Goal: Information Seeking & Learning: Learn about a topic

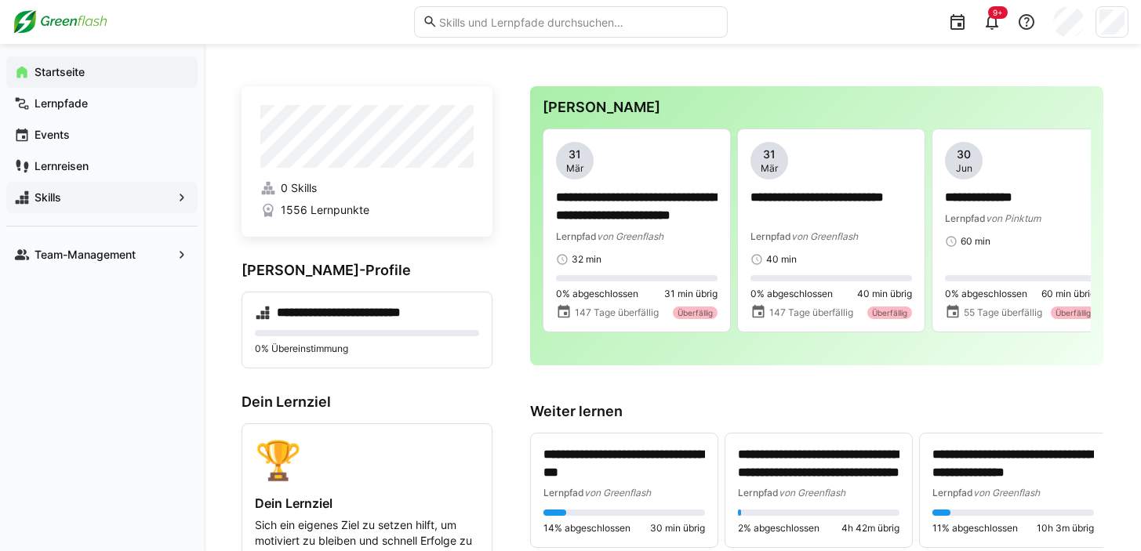
click at [107, 194] on span "Skills" at bounding box center [102, 198] width 140 height 16
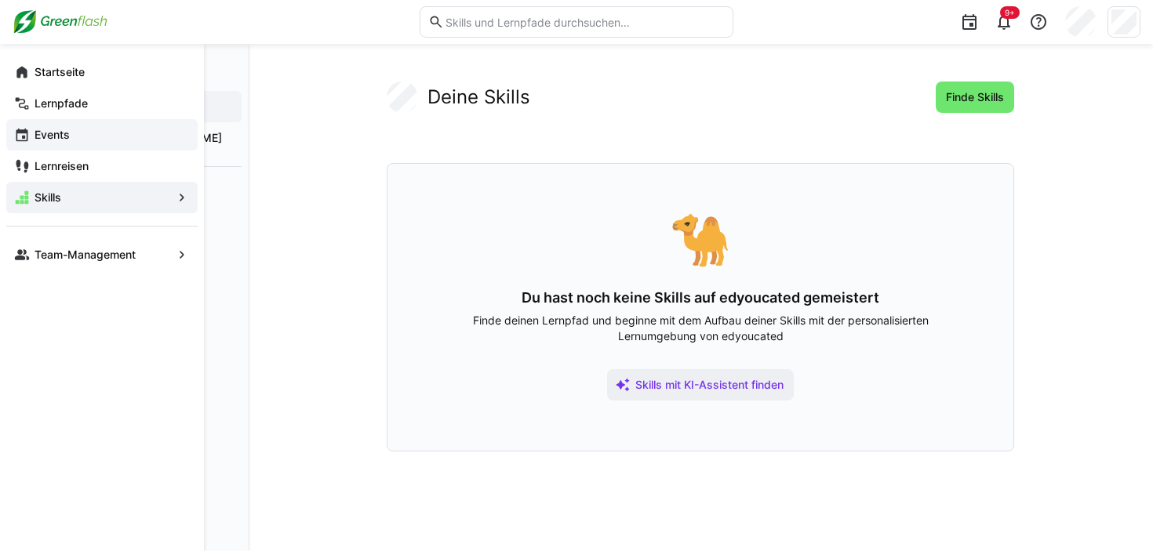
click at [82, 140] on span "Events" at bounding box center [111, 135] width 158 height 16
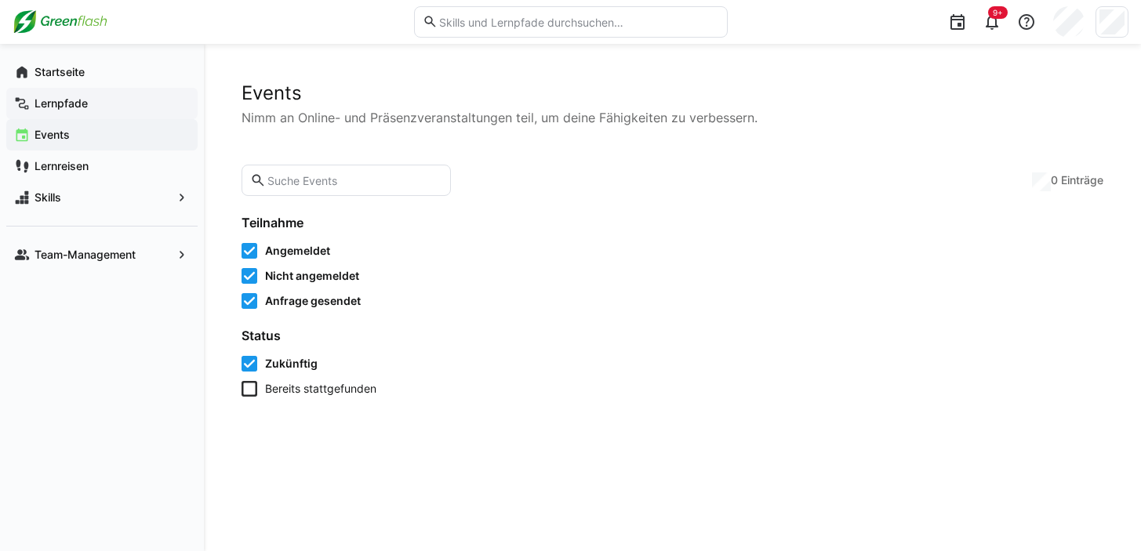
click at [0, 0] on app-navigation-label "Lernpfade" at bounding box center [0, 0] width 0 height 0
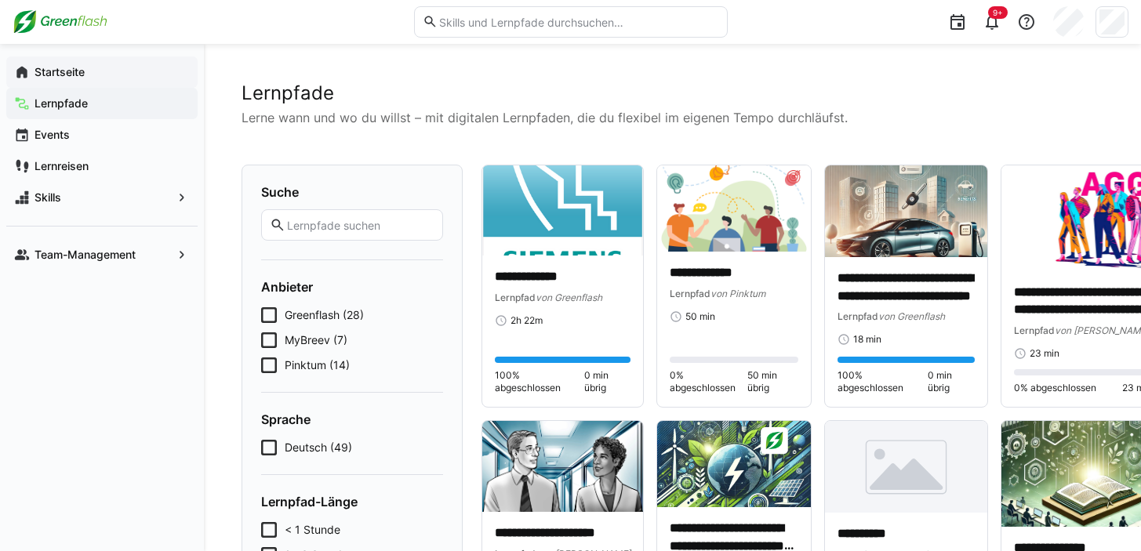
click at [0, 0] on app-navigation-label "Startseite" at bounding box center [0, 0] width 0 height 0
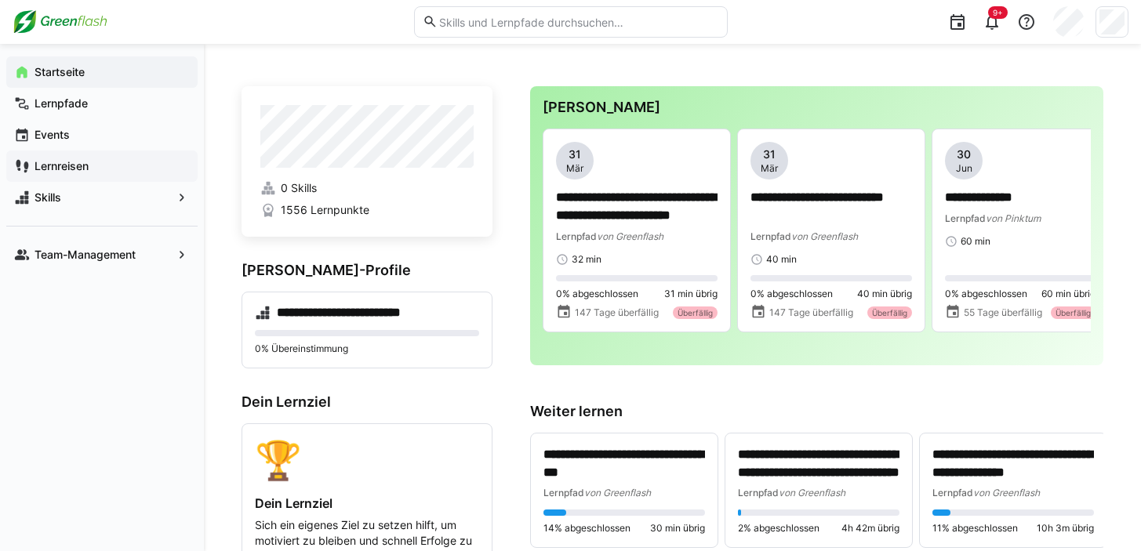
click at [0, 0] on app-navigation-label "Lernreisen" at bounding box center [0, 0] width 0 height 0
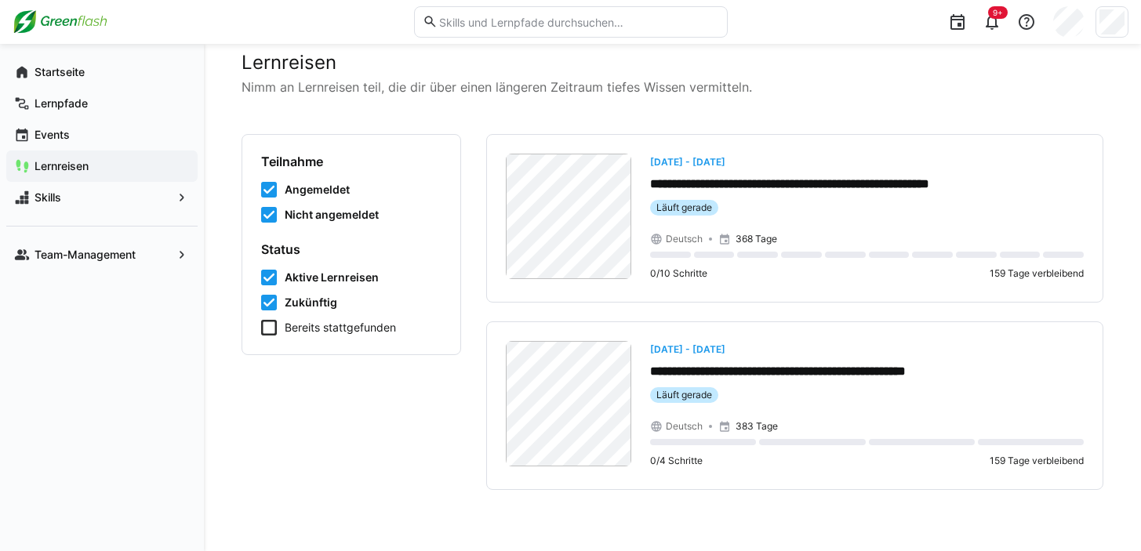
scroll to position [32, 0]
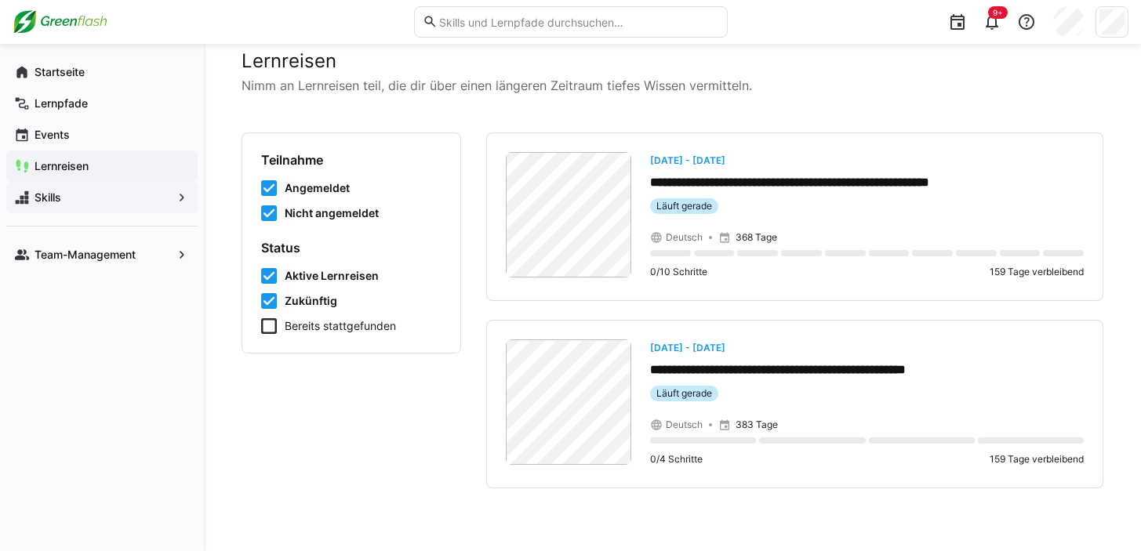
click at [62, 192] on span "Skills" at bounding box center [102, 198] width 140 height 16
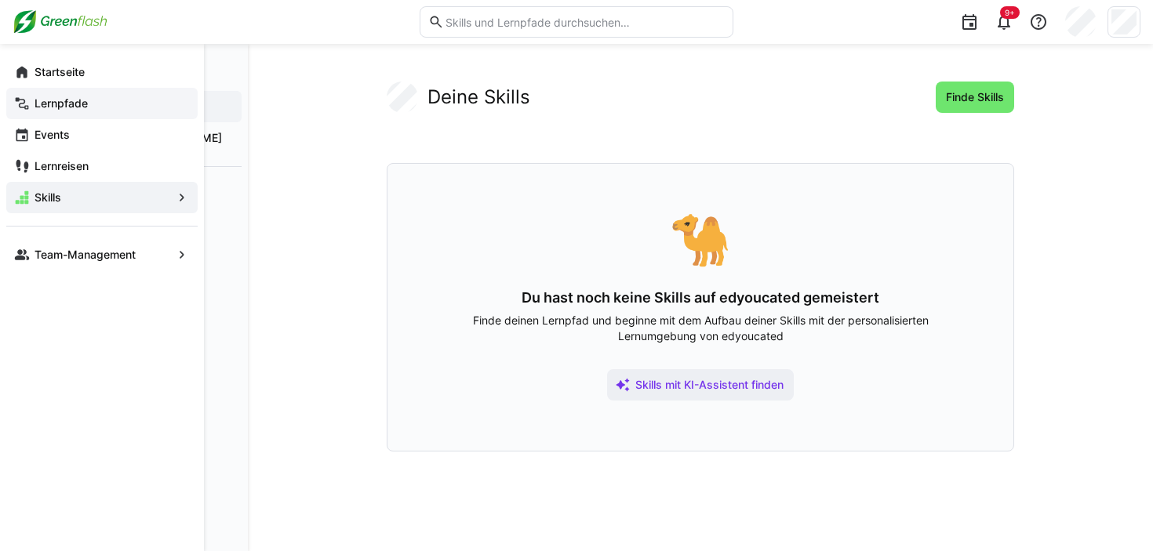
click at [0, 0] on app-navigation-label "Lernpfade" at bounding box center [0, 0] width 0 height 0
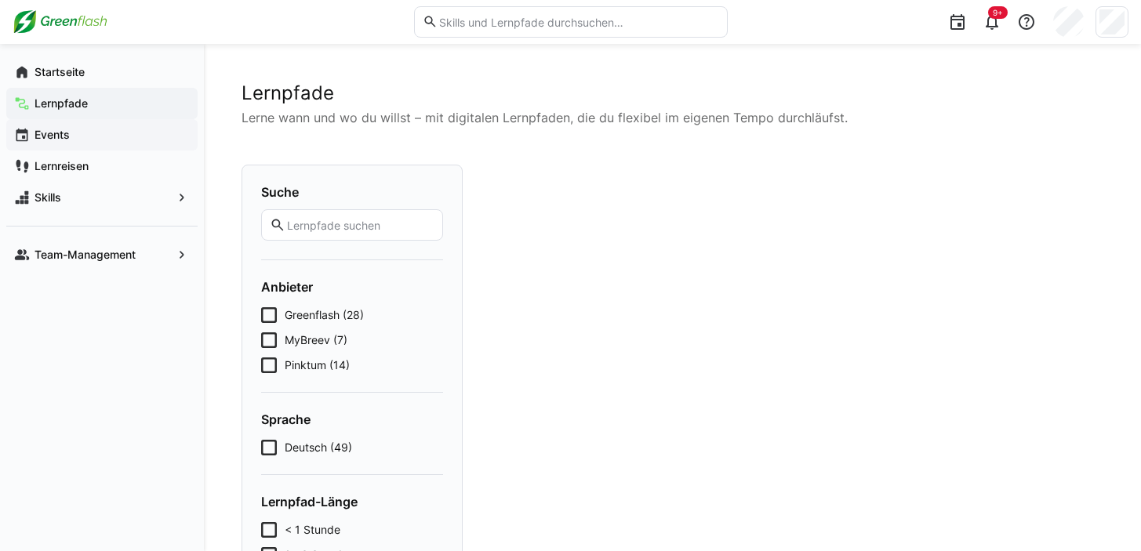
click at [76, 136] on span "Events" at bounding box center [111, 135] width 158 height 16
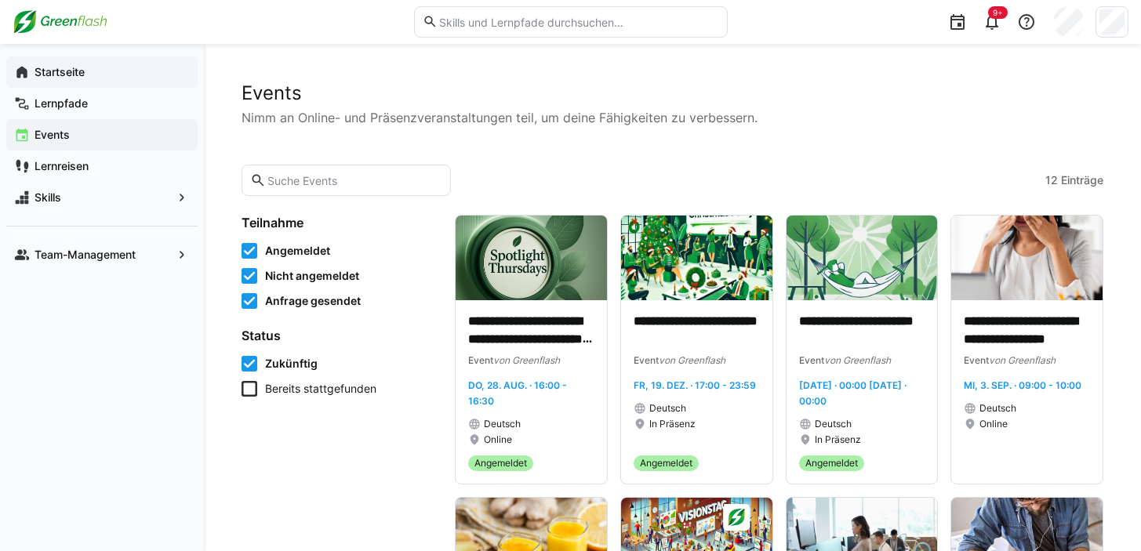
click at [104, 78] on span "Startseite" at bounding box center [111, 72] width 158 height 16
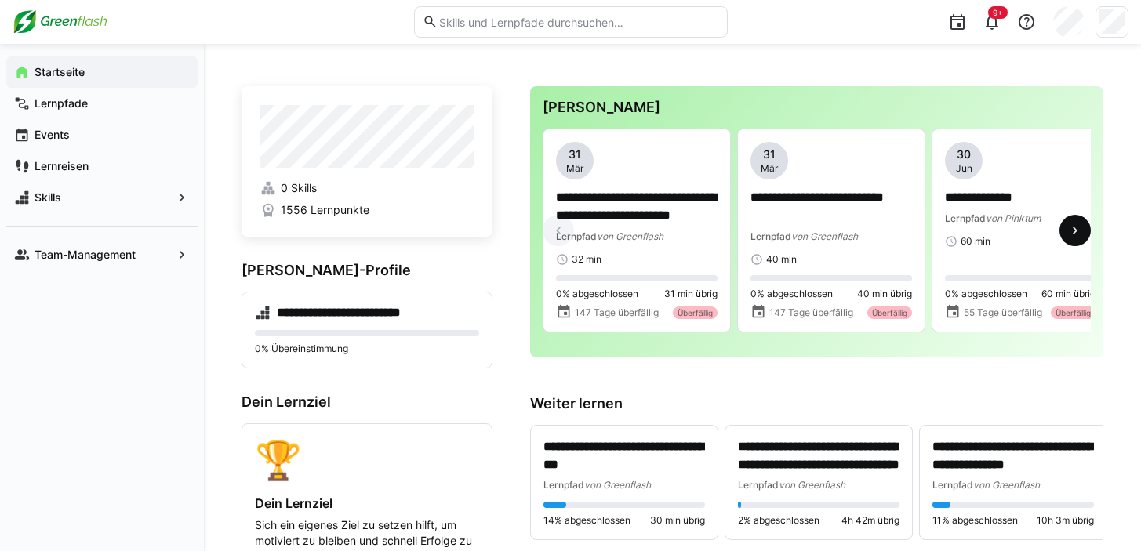
click at [1071, 236] on eds-icon at bounding box center [1075, 231] width 16 height 16
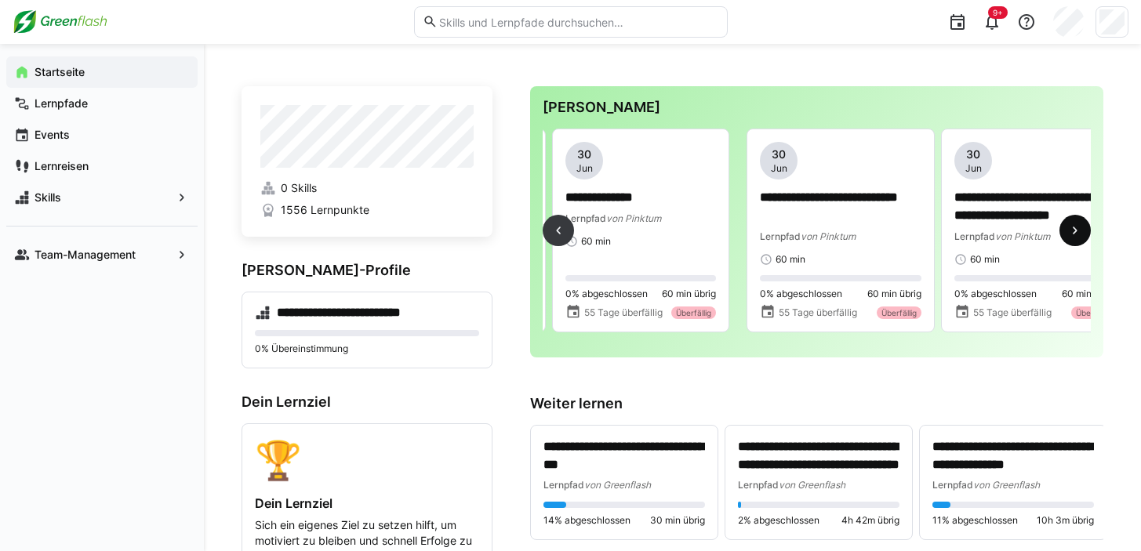
scroll to position [0, 389]
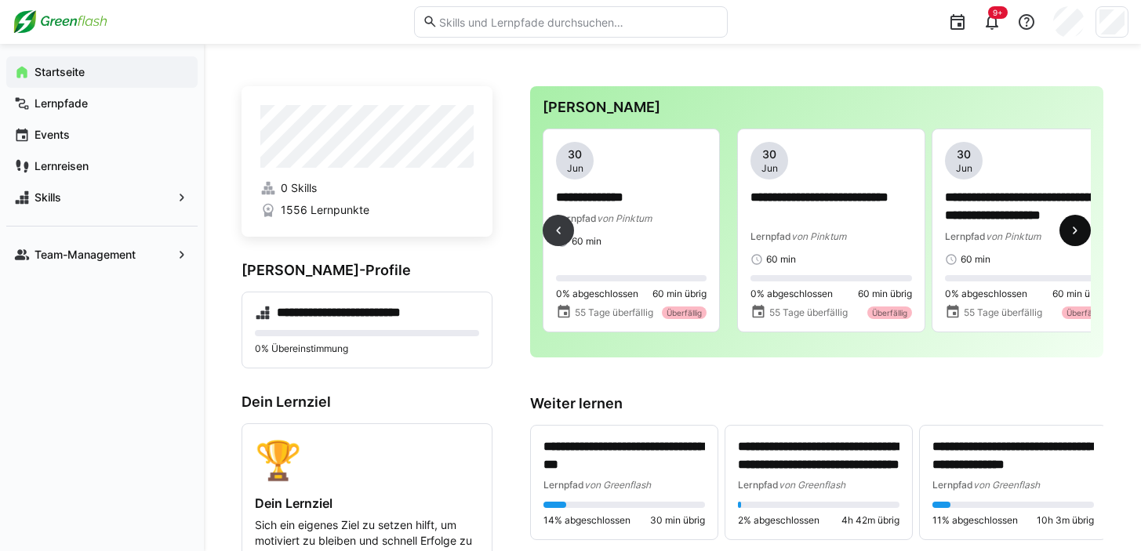
click at [1071, 235] on eds-icon at bounding box center [1075, 231] width 16 height 16
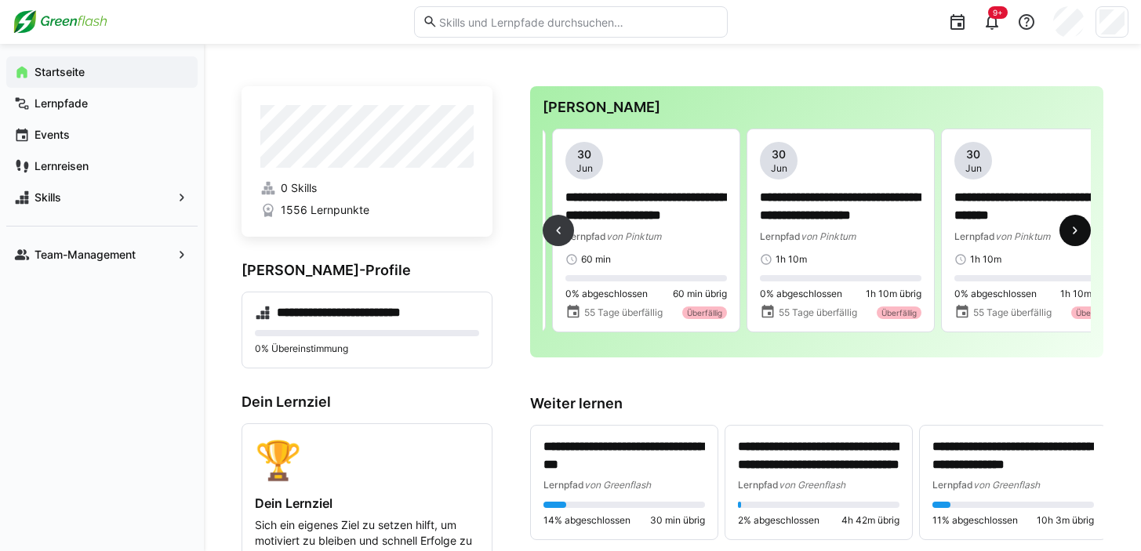
scroll to position [0, 778]
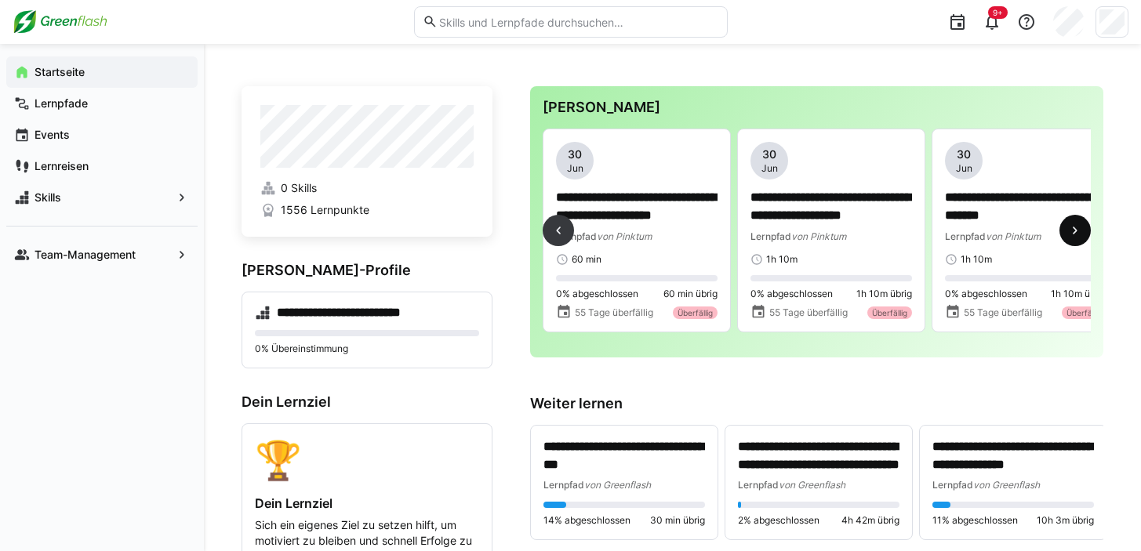
click at [1071, 235] on eds-icon at bounding box center [1075, 231] width 16 height 16
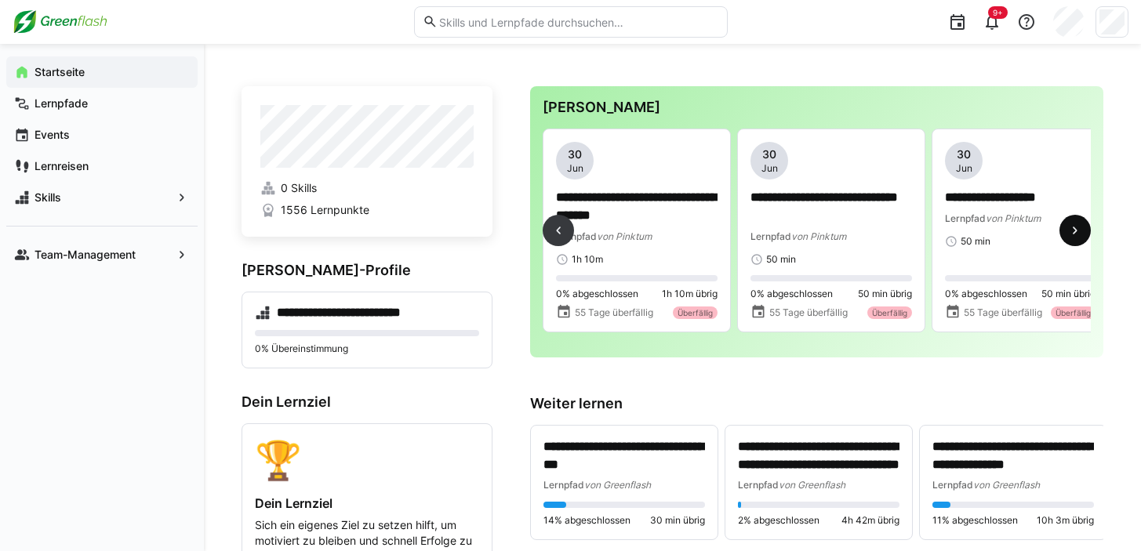
click at [1071, 235] on eds-icon at bounding box center [1075, 231] width 16 height 16
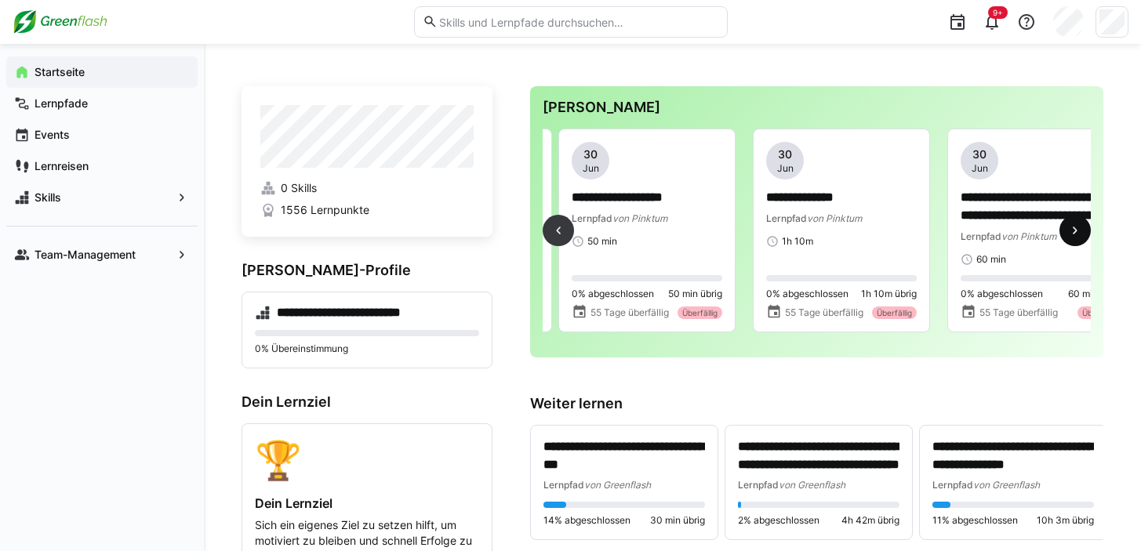
scroll to position [0, 1556]
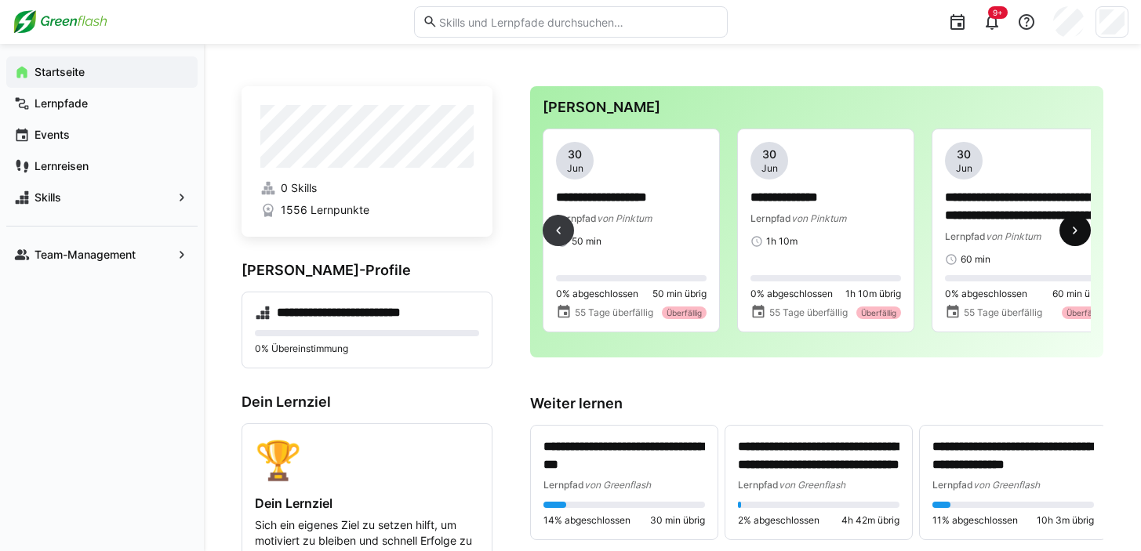
click at [1071, 235] on eds-icon at bounding box center [1075, 231] width 16 height 16
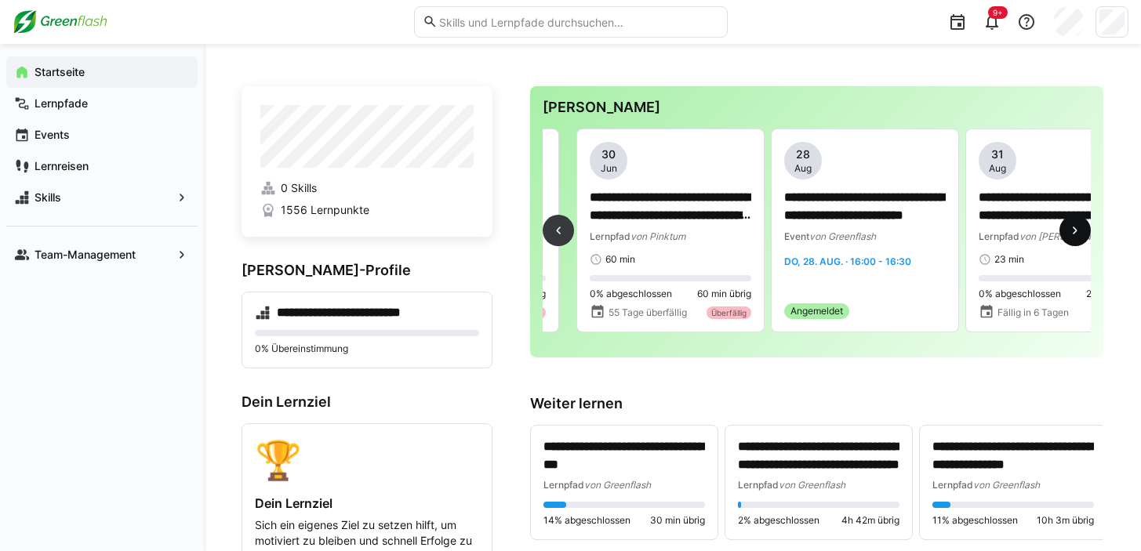
scroll to position [0, 1945]
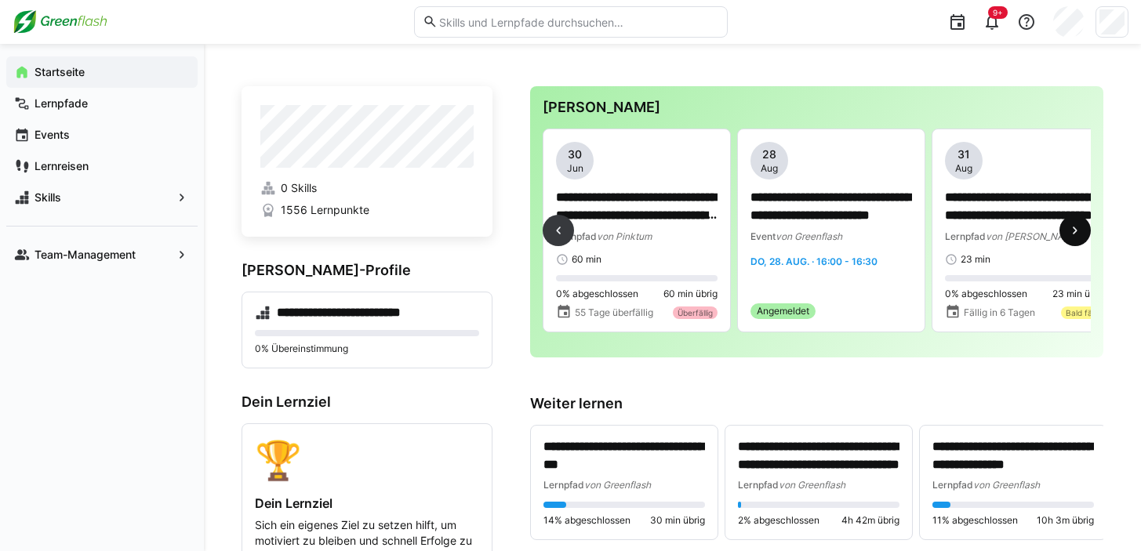
click at [1071, 235] on eds-icon at bounding box center [1075, 231] width 16 height 16
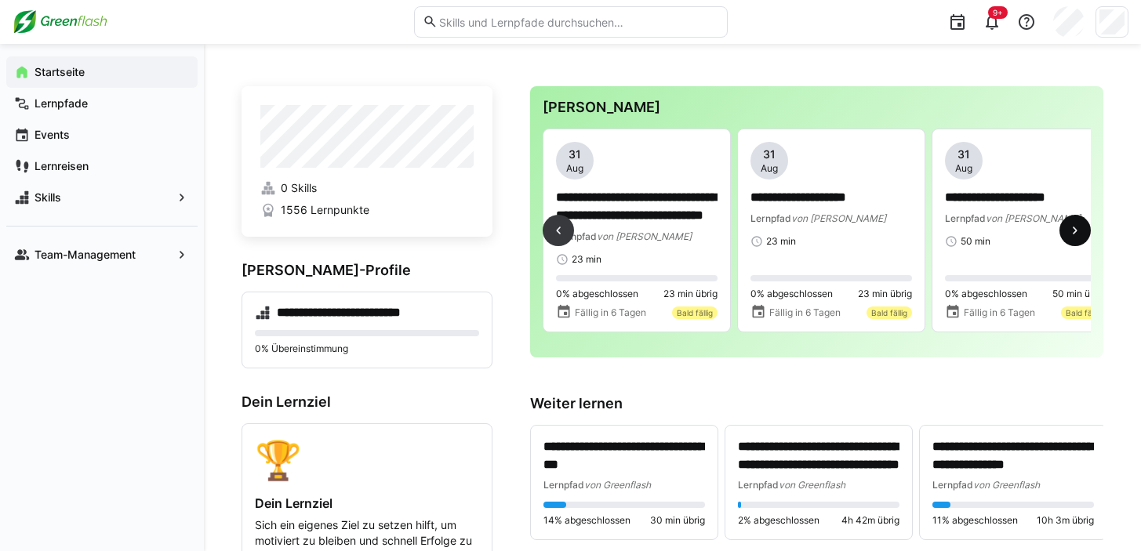
click at [1071, 235] on eds-icon at bounding box center [1075, 231] width 16 height 16
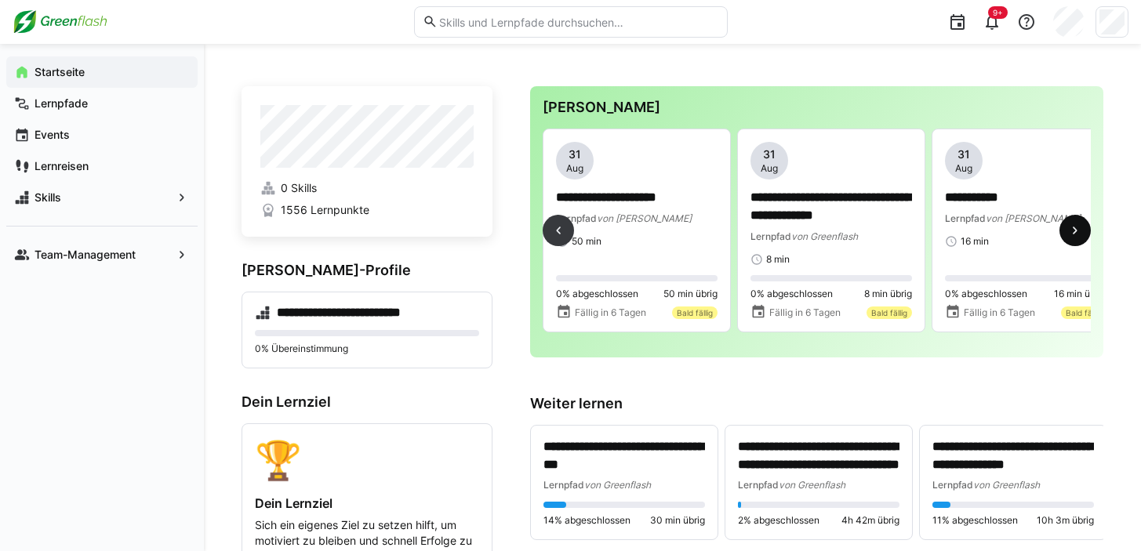
click at [1071, 235] on eds-icon at bounding box center [1075, 231] width 16 height 16
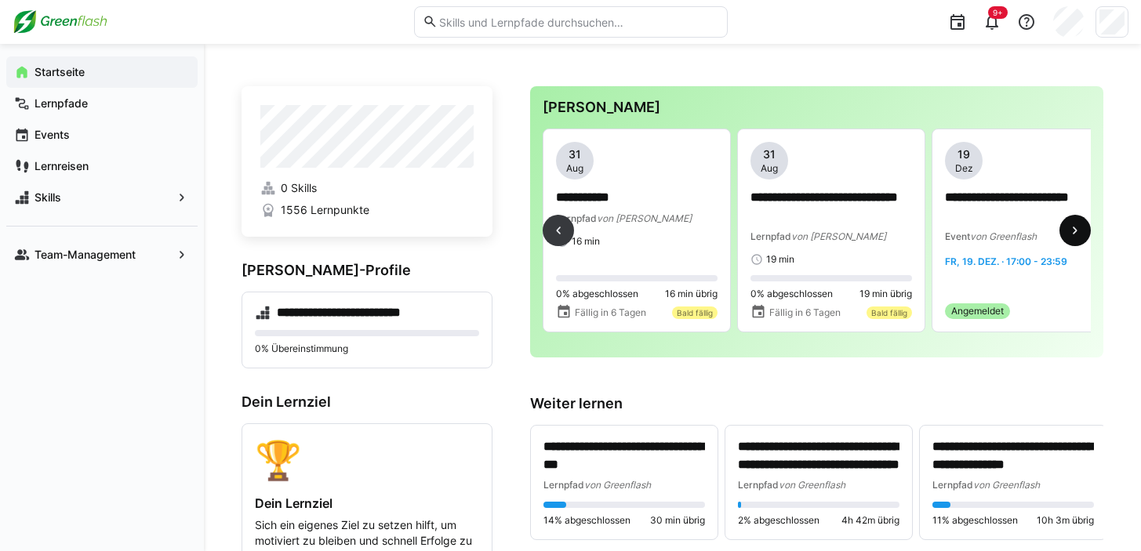
click at [1071, 235] on eds-icon at bounding box center [1075, 231] width 16 height 16
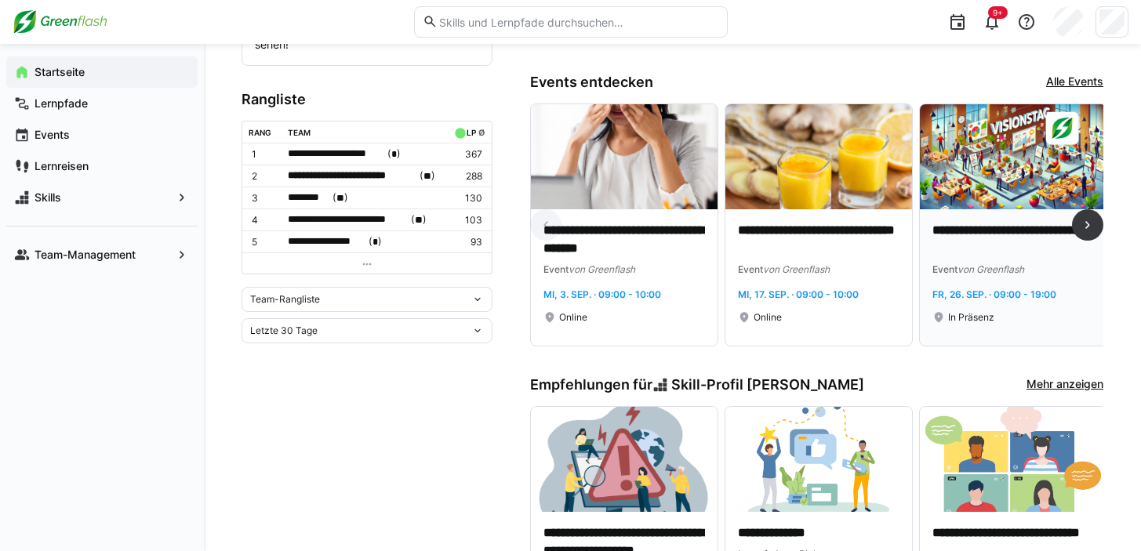
scroll to position [511, 0]
click at [980, 181] on img at bounding box center [1013, 157] width 187 height 105
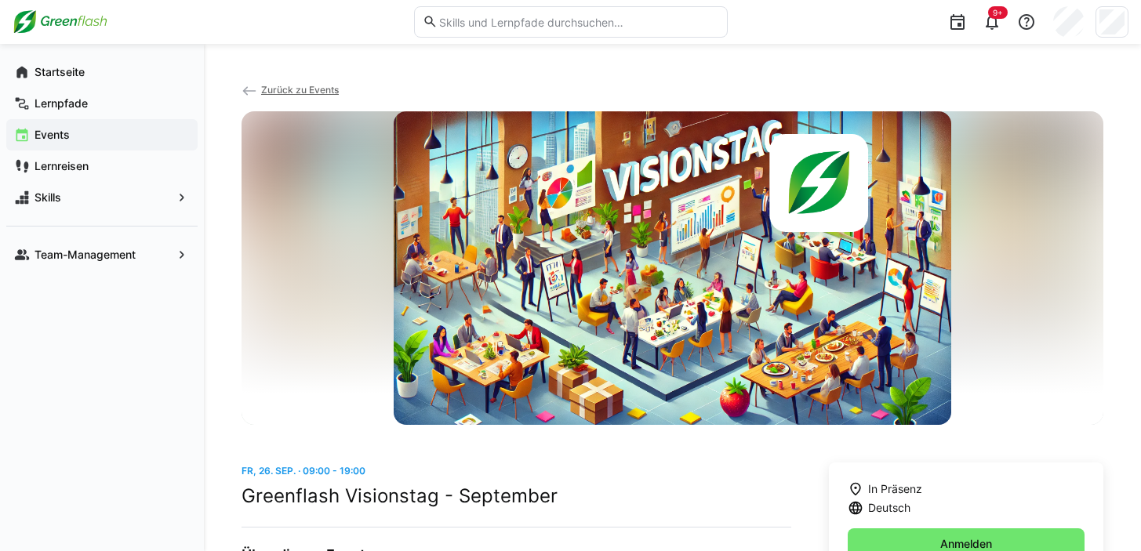
click at [309, 96] on app-back-navigation "Zurück zu Events" at bounding box center [673, 97] width 862 height 30
click at [306, 87] on span "Zurück zu Events" at bounding box center [300, 90] width 78 height 12
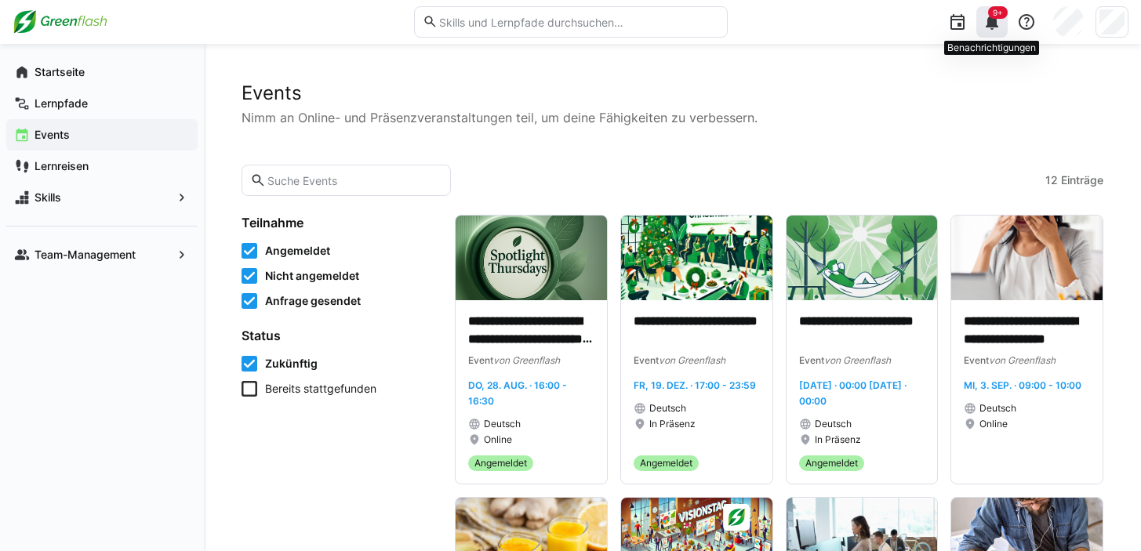
click at [986, 16] on eds-icon at bounding box center [992, 22] width 19 height 19
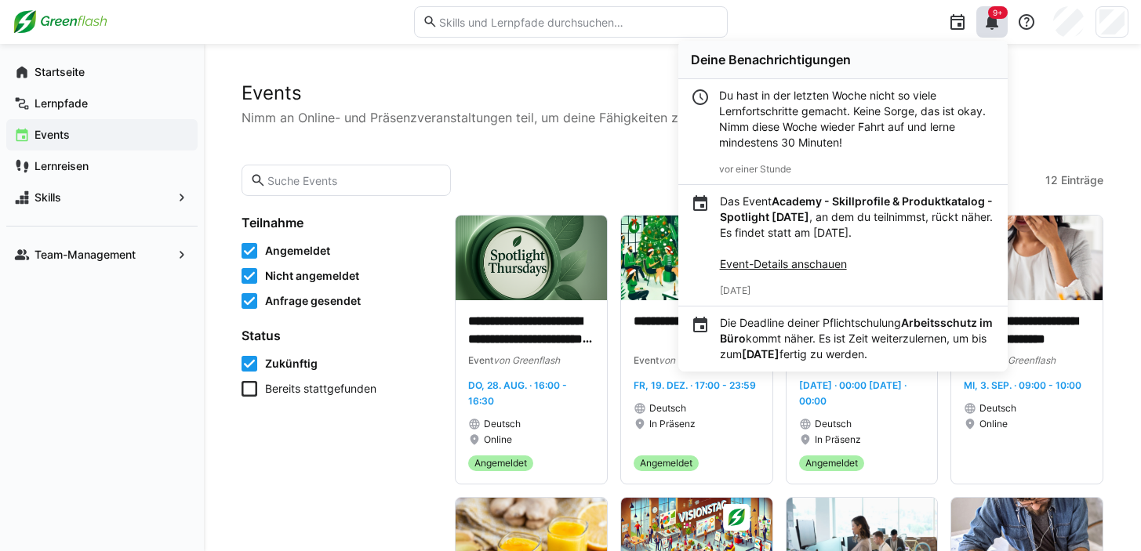
click at [740, 111] on div "Du hast in der letzten Woche nicht so viele Lernfortschritte gemacht. Keine Sor…" at bounding box center [857, 119] width 276 height 63
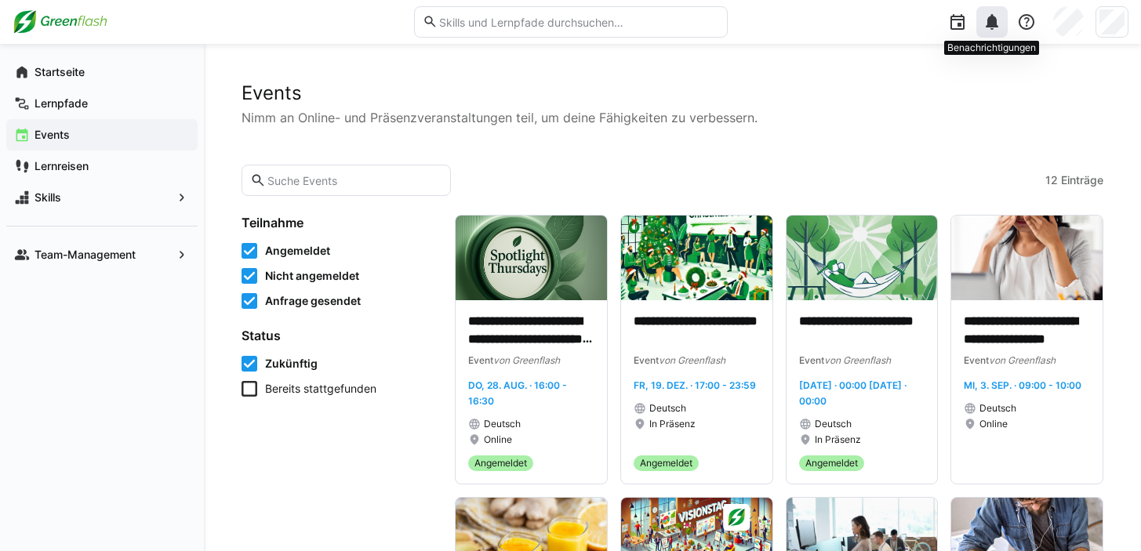
click at [992, 31] on div at bounding box center [991, 21] width 31 height 31
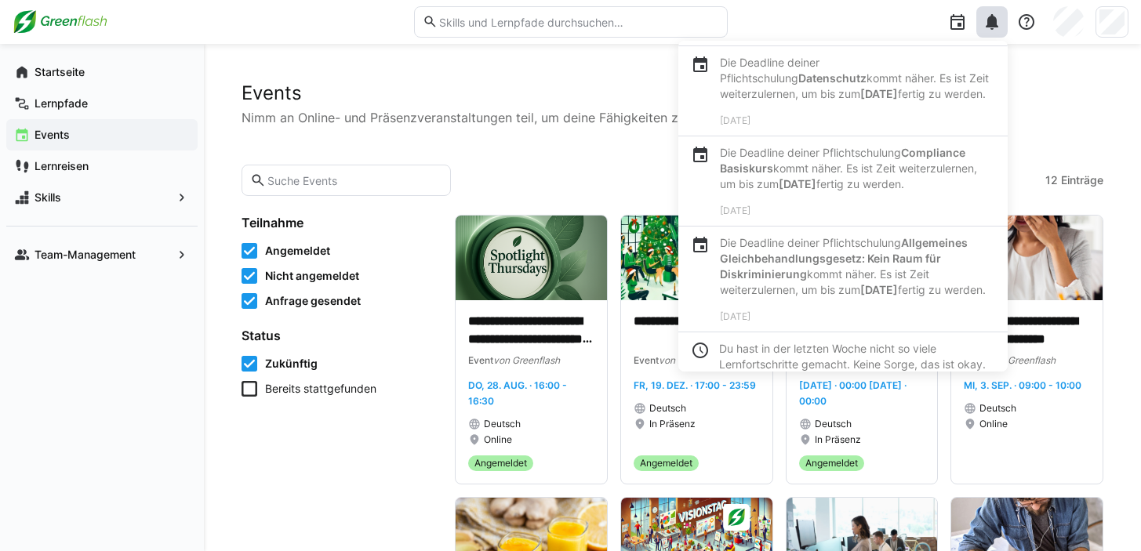
scroll to position [568, 0]
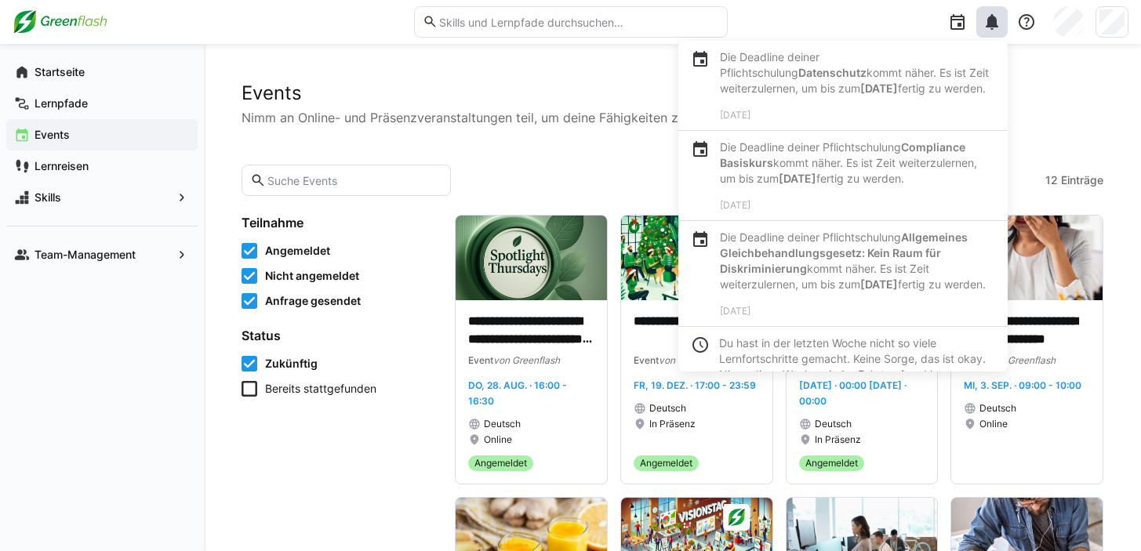
click at [783, 63] on p "Die Deadline deiner Pflichtschulung Datenschutz kommt näher. Es ist Zeit weiter…" at bounding box center [857, 72] width 275 height 47
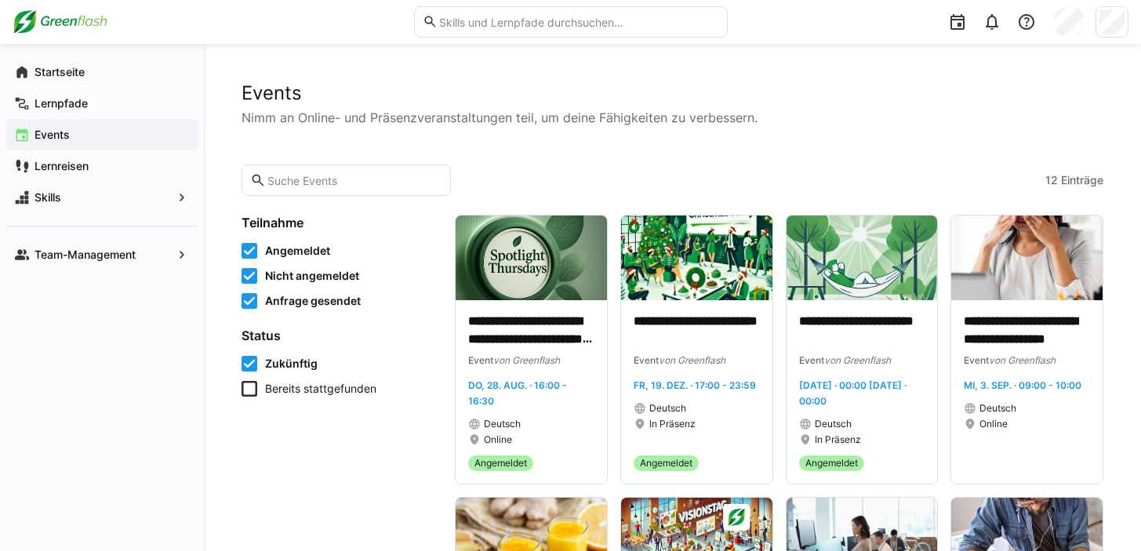
click at [460, 35] on eds-input at bounding box center [571, 21] width 314 height 31
click at [463, 26] on input "text" at bounding box center [578, 22] width 281 height 14
type input "pflichtschulung"
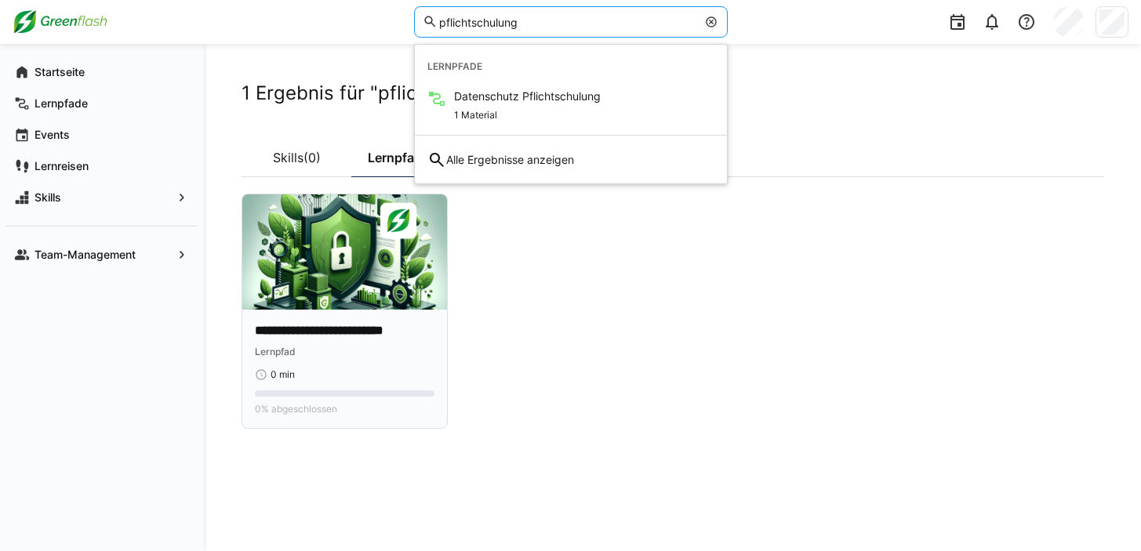
click at [334, 325] on p "**********" at bounding box center [345, 331] width 180 height 18
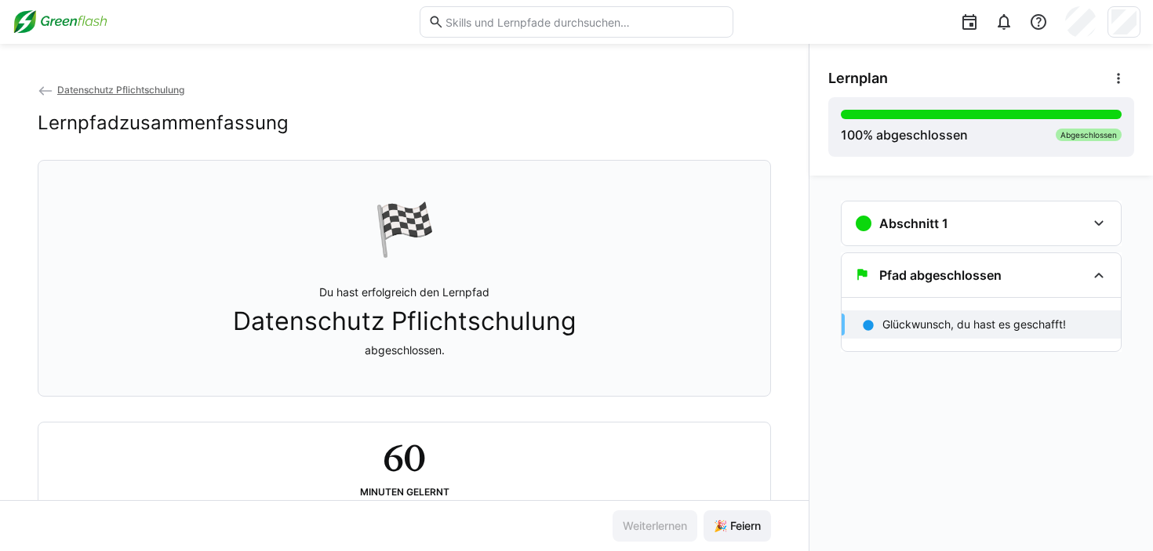
click at [69, 27] on img at bounding box center [60, 21] width 95 height 25
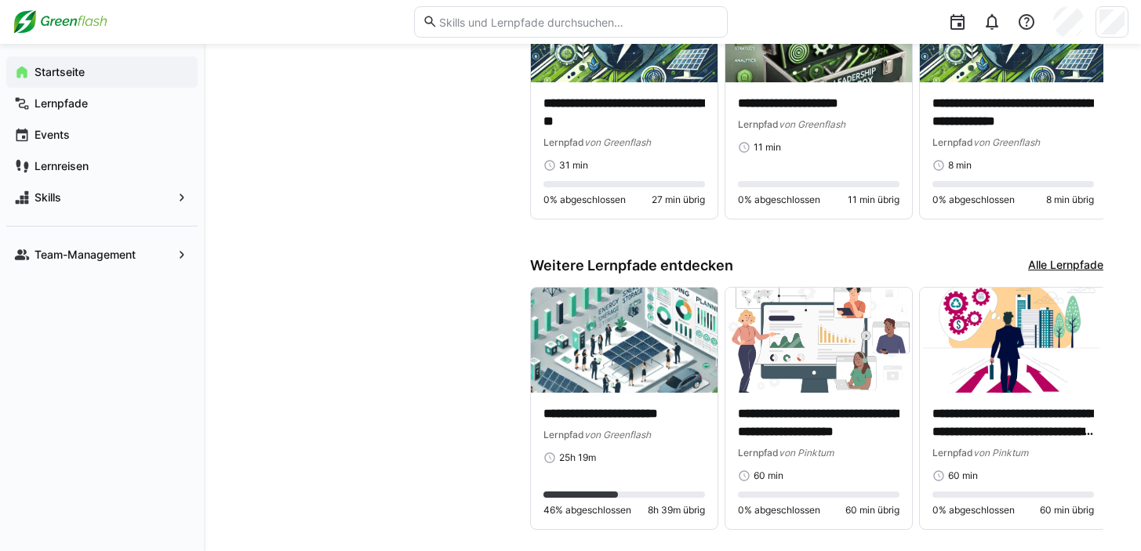
scroll to position [1296, 0]
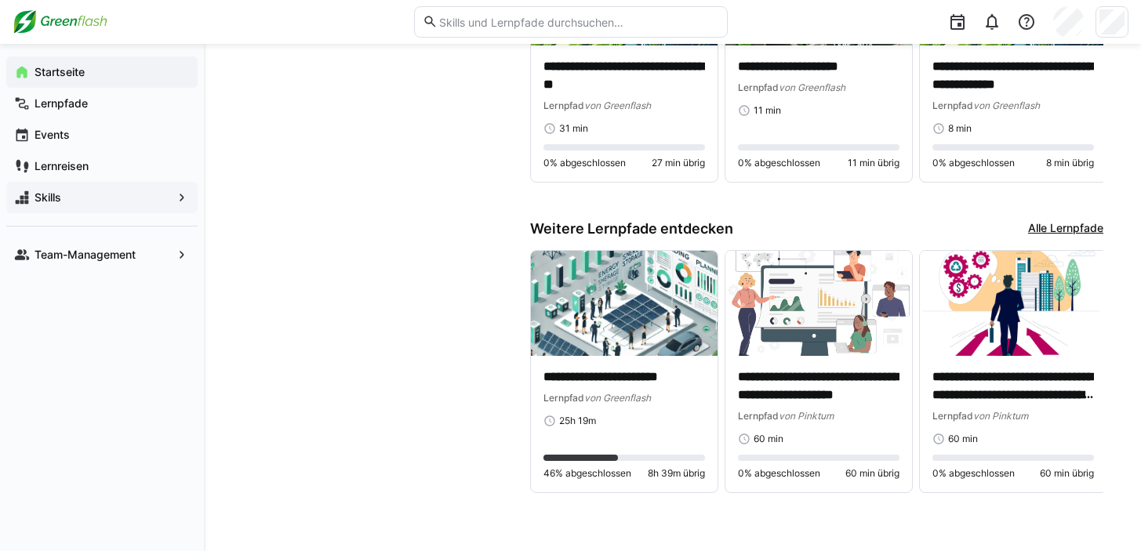
click at [89, 196] on span "Skills" at bounding box center [102, 198] width 140 height 16
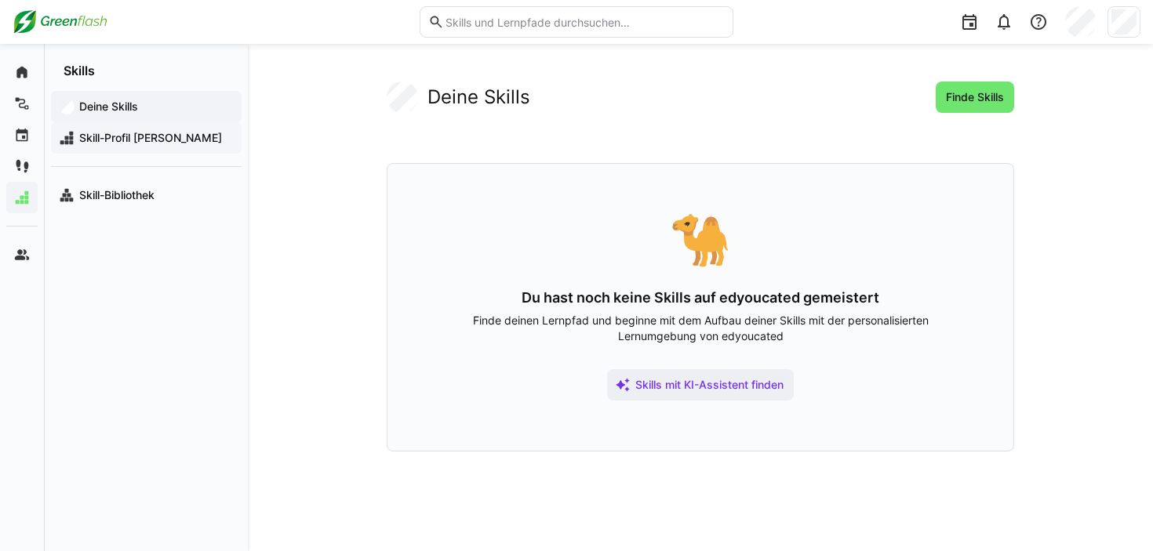
click at [149, 140] on span "Skill-Profil [PERSON_NAME]" at bounding box center [155, 138] width 157 height 16
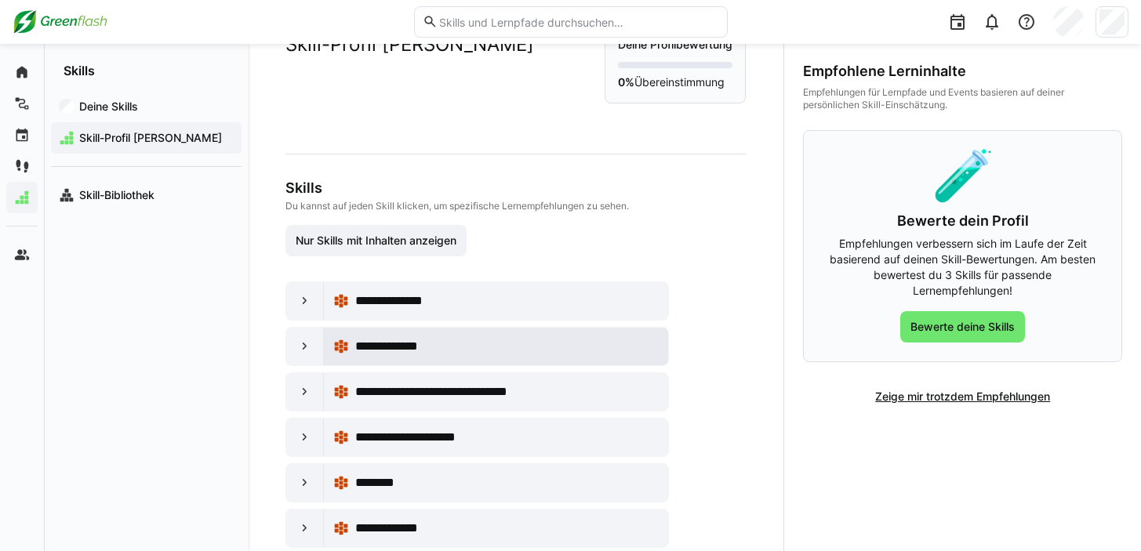
scroll to position [138, 0]
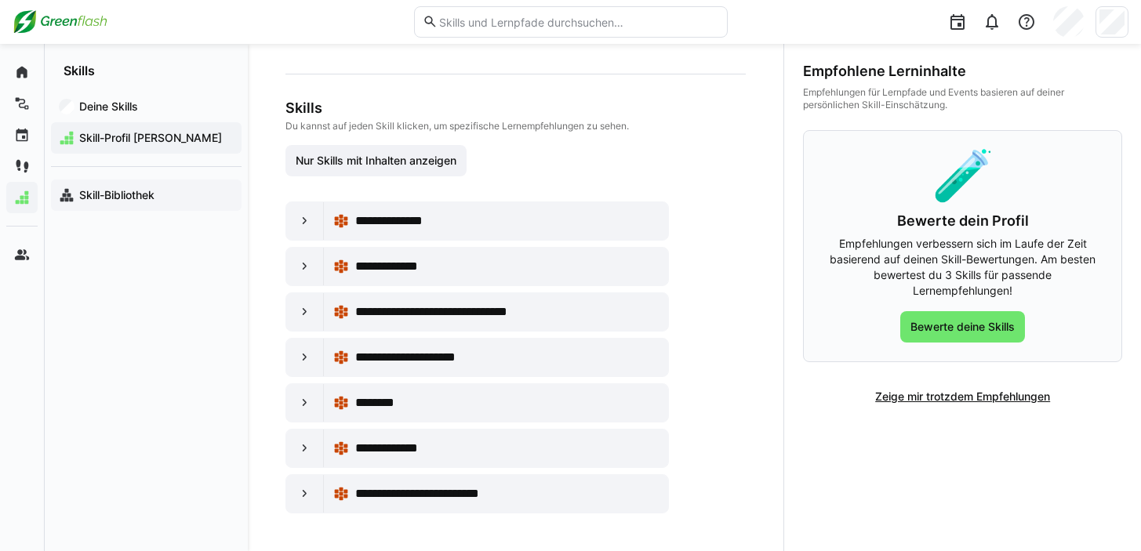
click at [0, 0] on app-navigation-label "Skill-Bibliothek" at bounding box center [0, 0] width 0 height 0
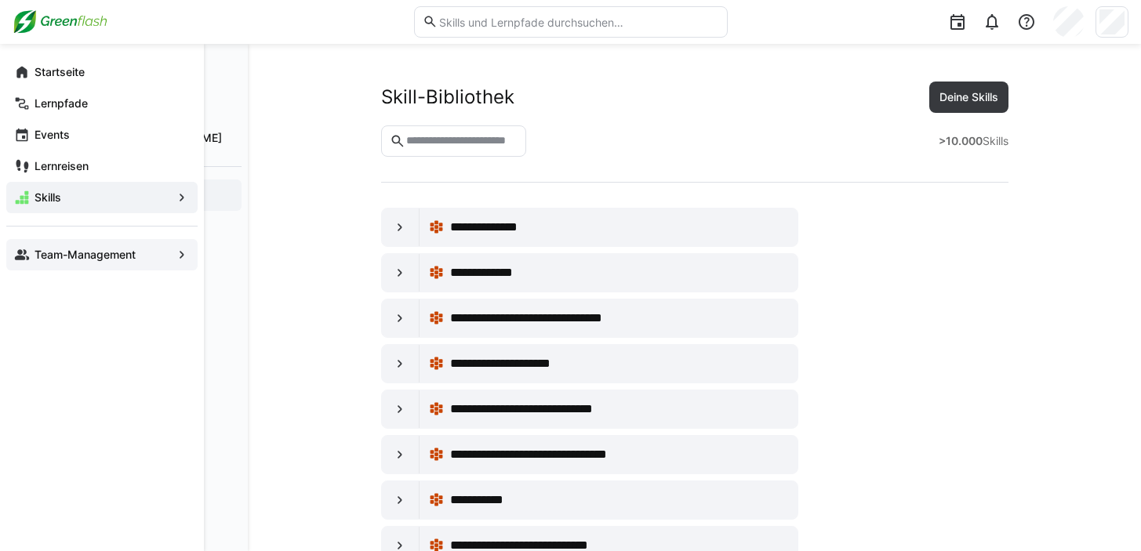
click at [57, 262] on span "Team-Management" at bounding box center [102, 255] width 140 height 16
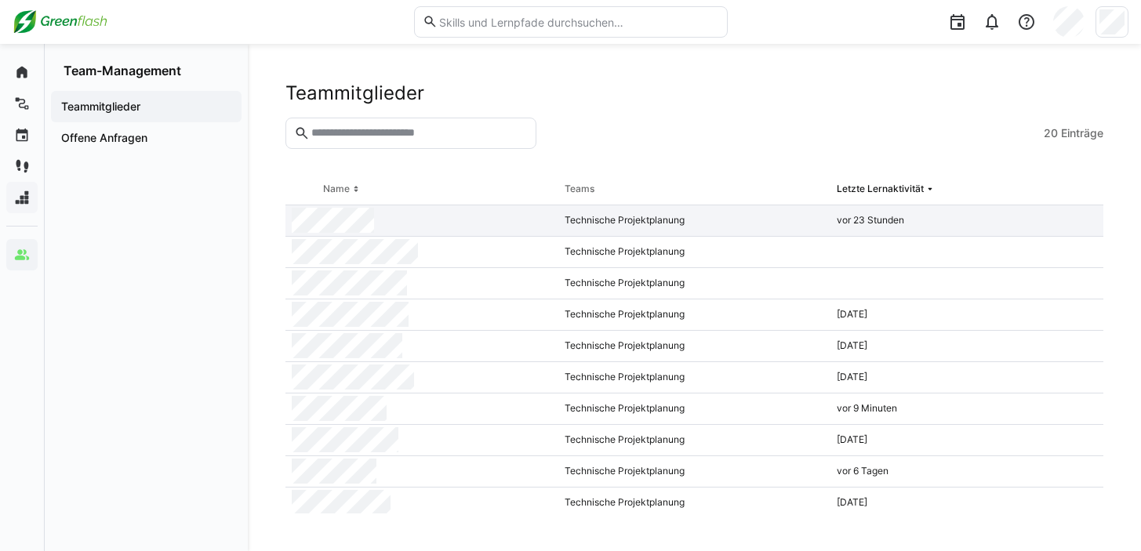
click at [391, 216] on div at bounding box center [421, 220] width 273 height 31
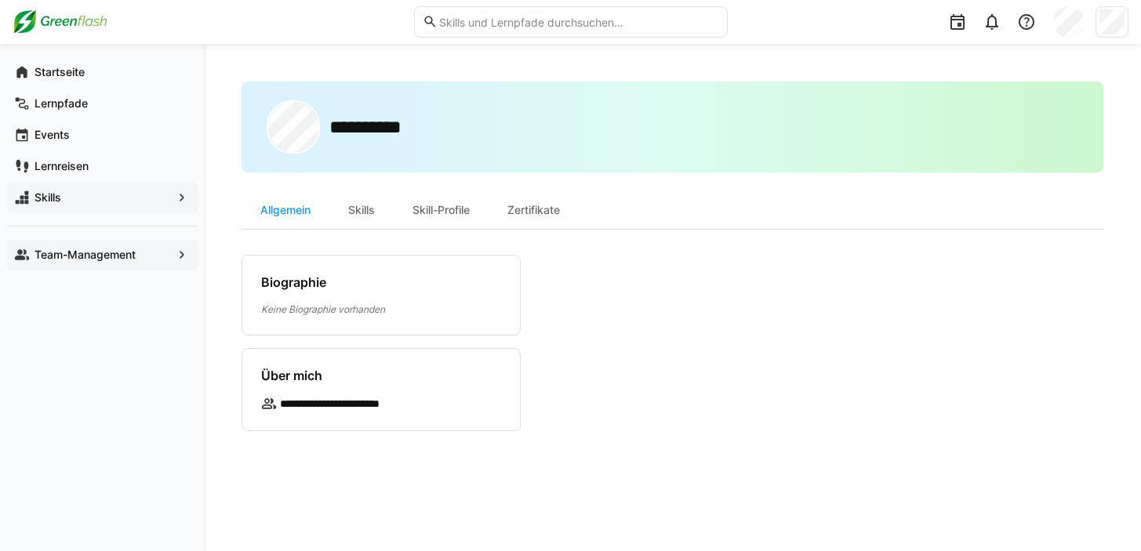
click at [412, 215] on div "Skill-Profile" at bounding box center [441, 210] width 95 height 38
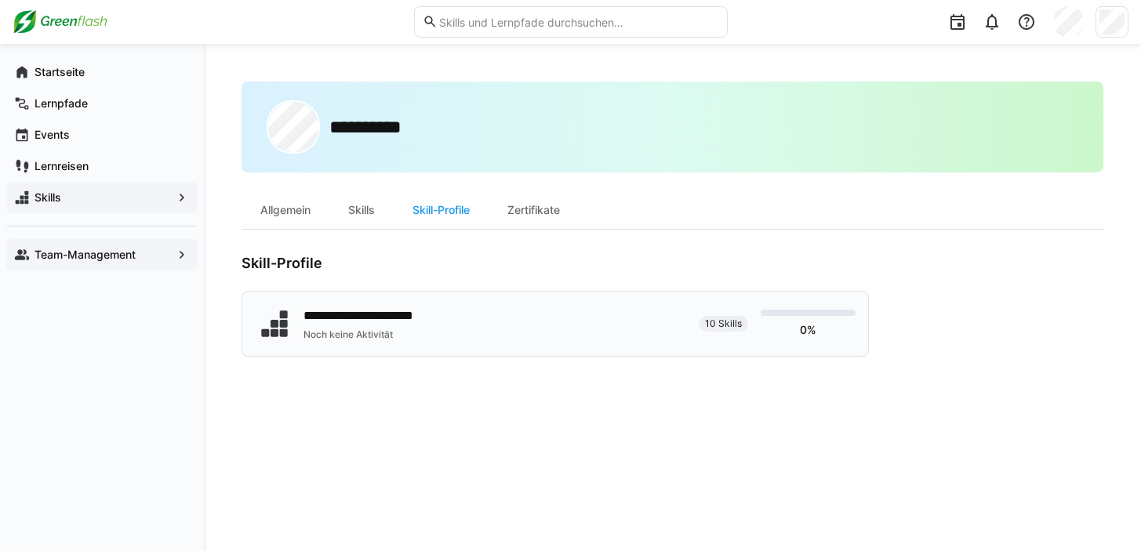
click at [434, 320] on div "**********" at bounding box center [369, 316] width 132 height 19
click at [0, 0] on app-navigation-label "Startseite" at bounding box center [0, 0] width 0 height 0
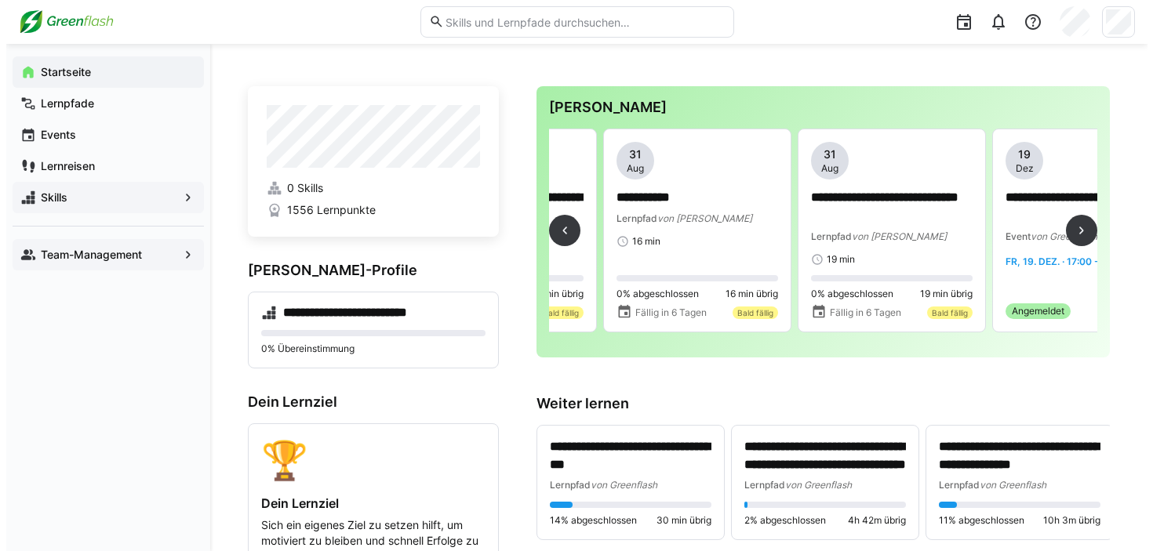
scroll to position [0, 3049]
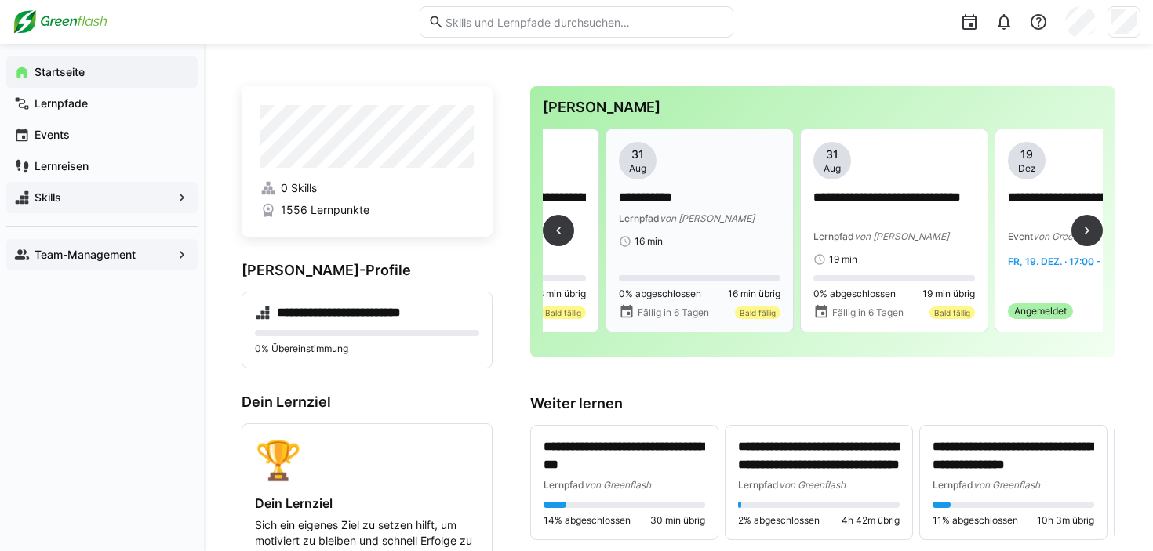
click at [718, 205] on p "**********" at bounding box center [700, 198] width 162 height 18
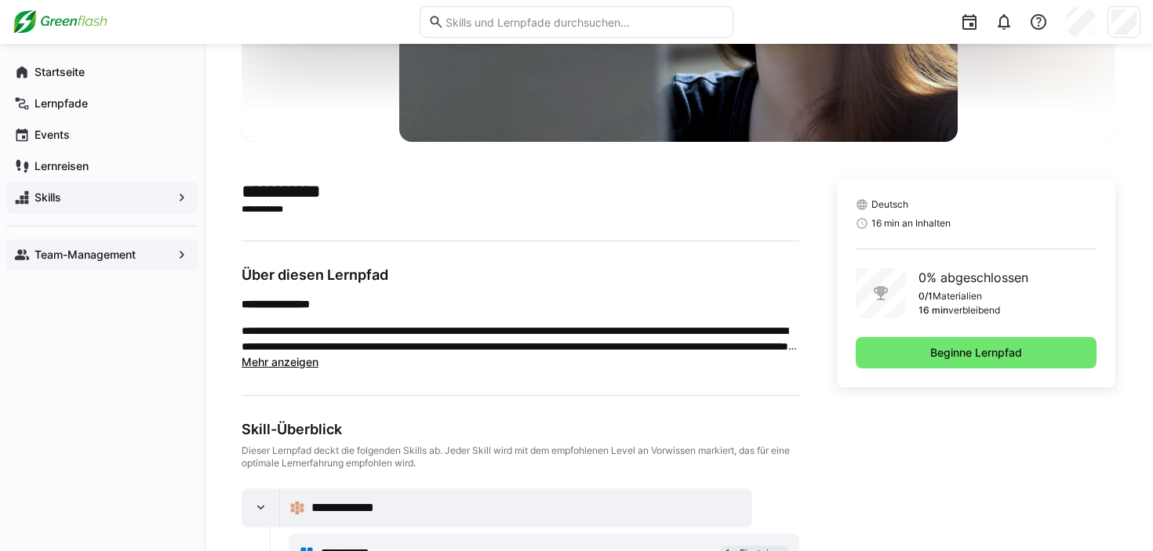
scroll to position [254, 0]
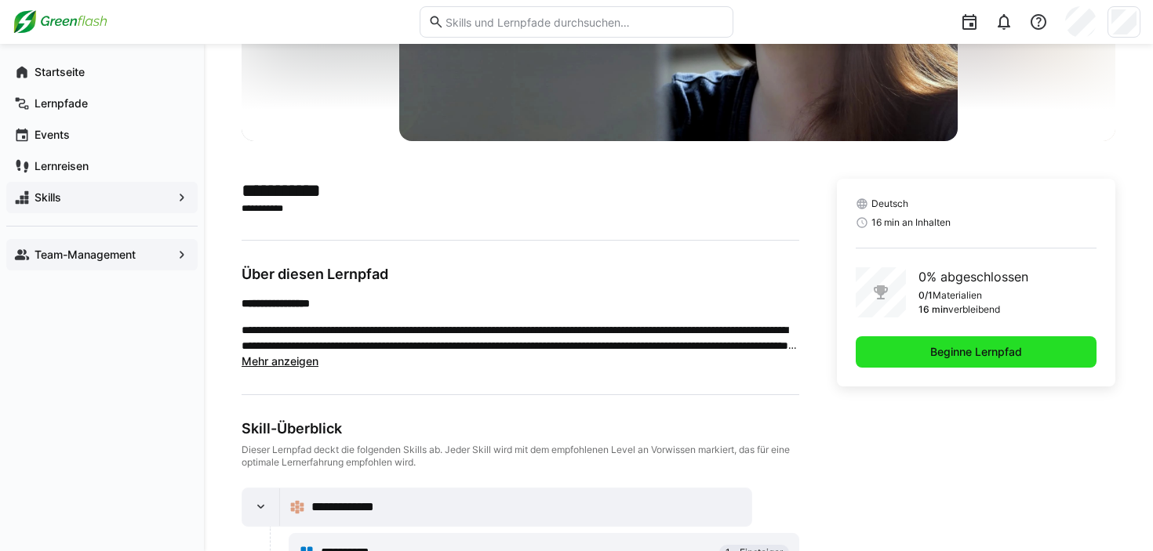
click at [945, 344] on span "Beginne Lernpfad" at bounding box center [976, 352] width 96 height 16
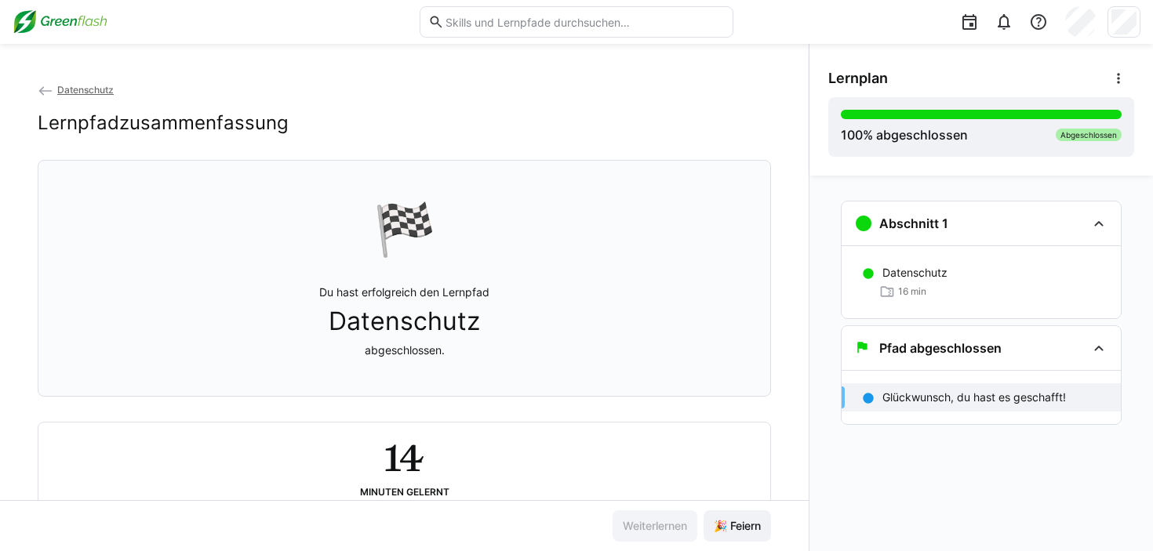
scroll to position [53, 0]
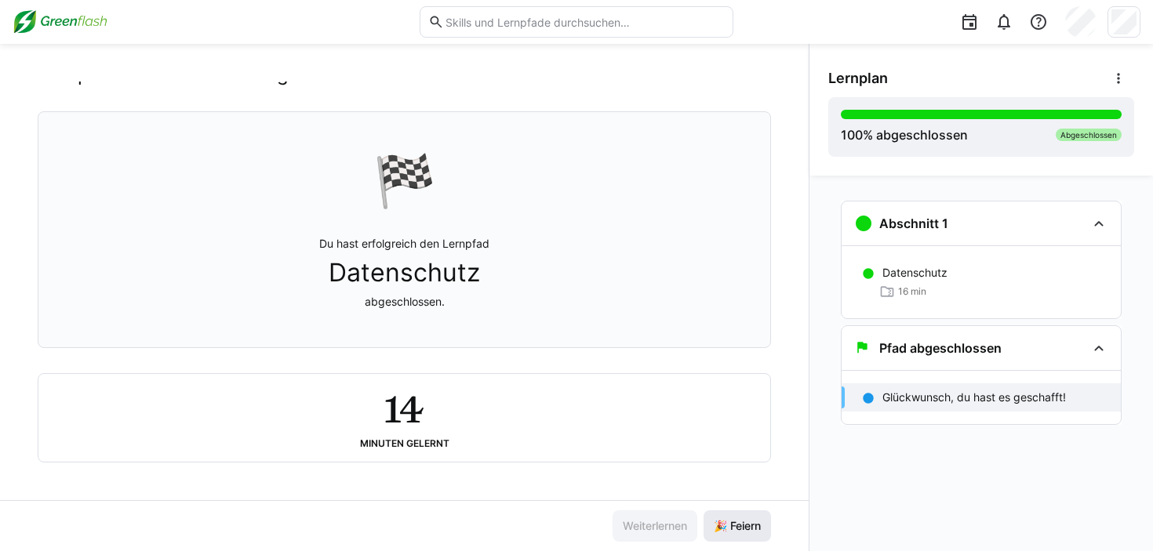
click at [740, 533] on span "🎉 Feiern" at bounding box center [737, 526] width 52 height 16
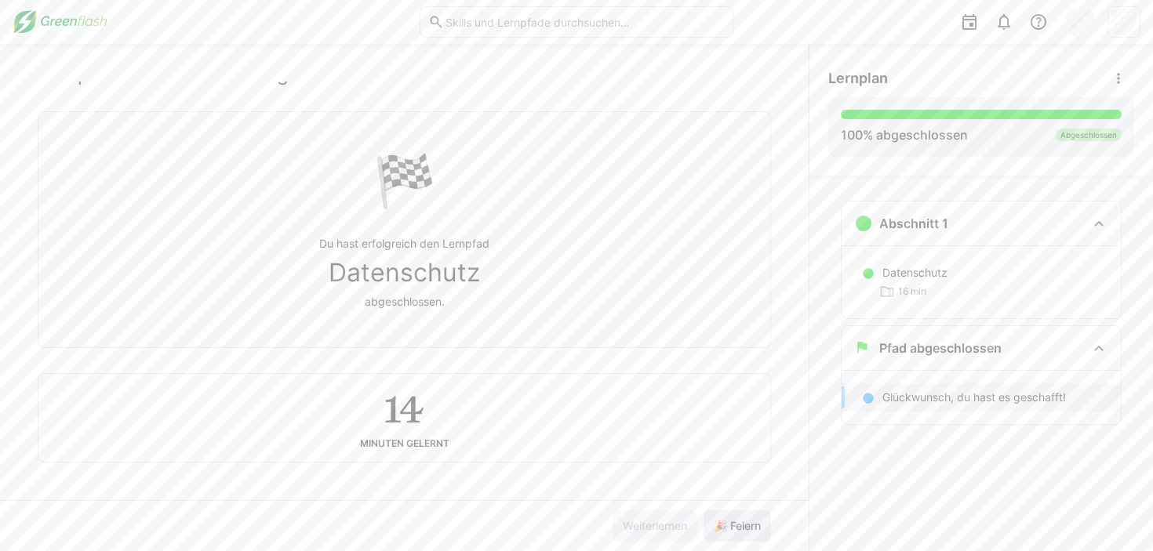
click at [754, 529] on span "🎉 Feiern" at bounding box center [737, 526] width 52 height 16
click at [57, 31] on img at bounding box center [60, 21] width 95 height 25
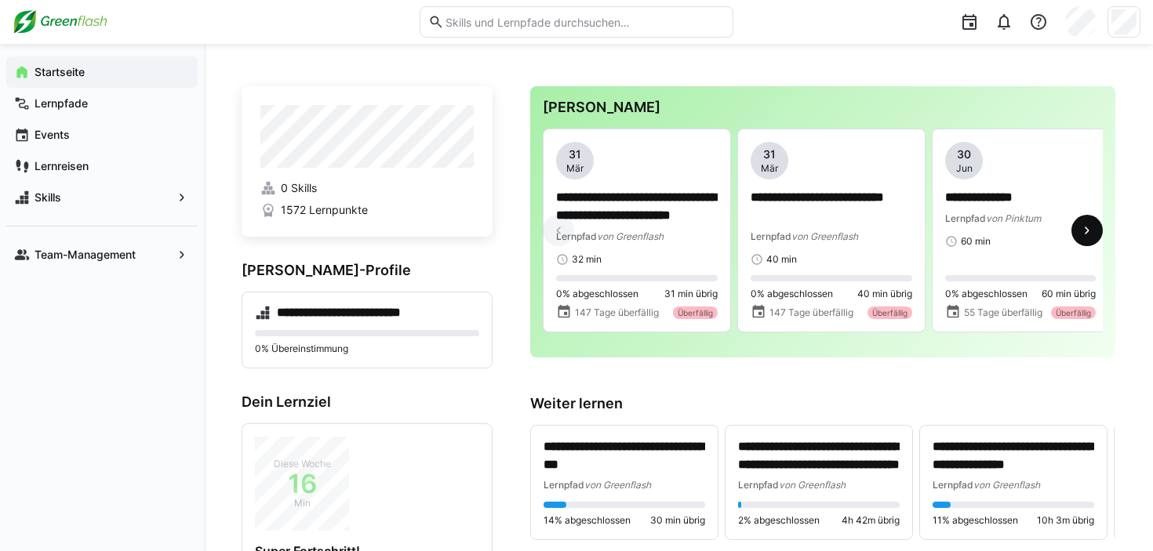
click at [1081, 235] on eds-icon at bounding box center [1087, 231] width 16 height 16
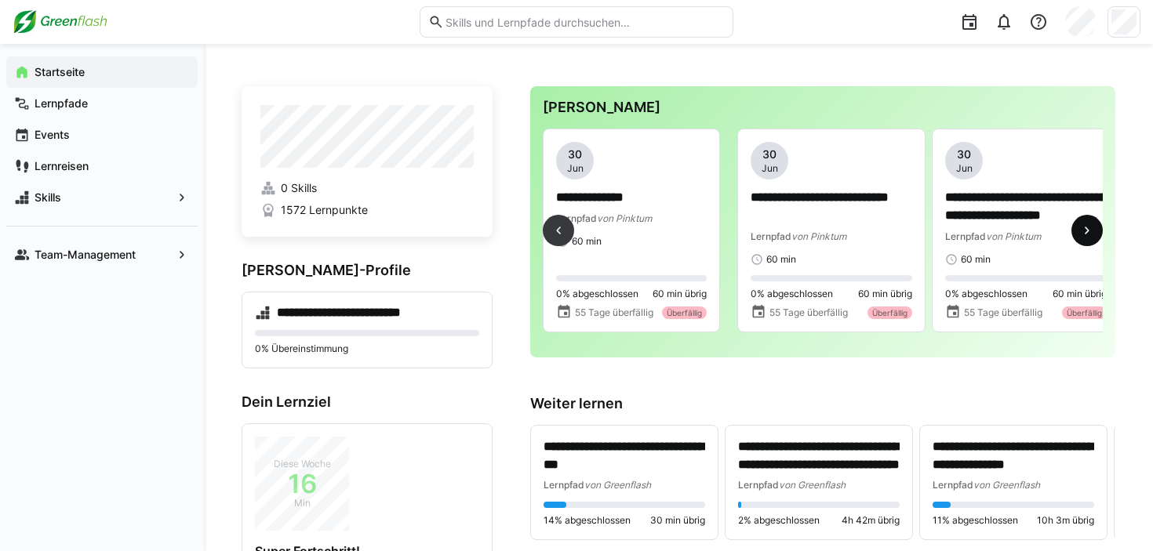
click at [1081, 235] on eds-icon at bounding box center [1087, 231] width 16 height 16
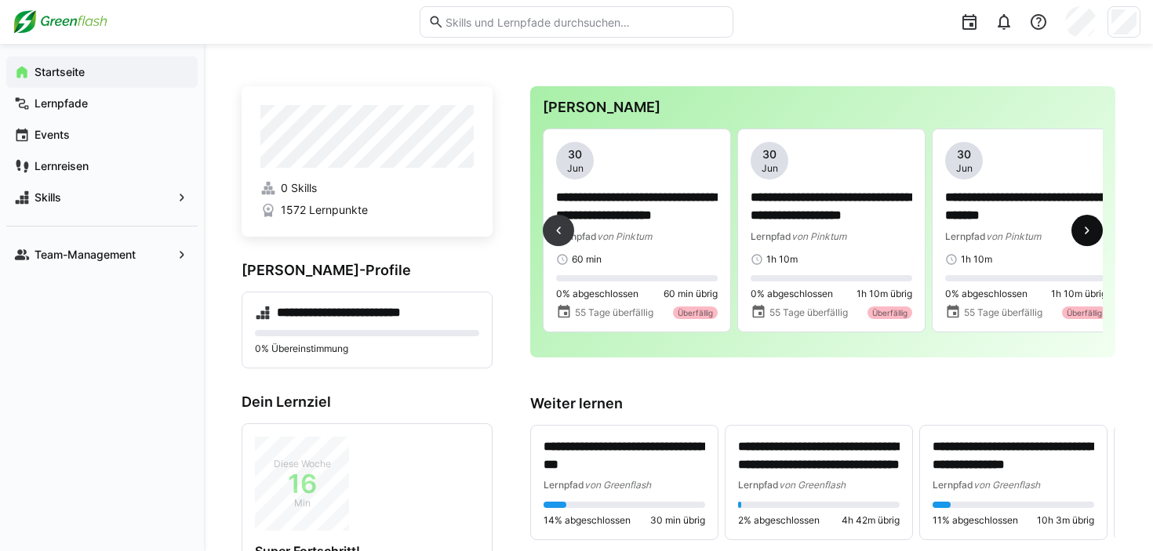
click at [1081, 235] on eds-icon at bounding box center [1087, 231] width 16 height 16
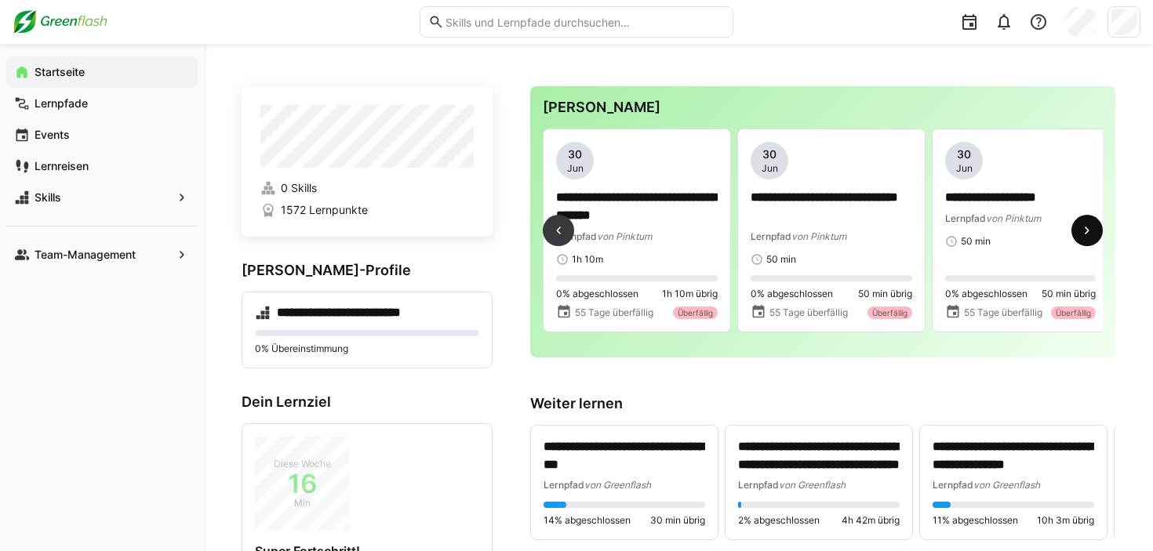
click at [1081, 235] on eds-icon at bounding box center [1087, 231] width 16 height 16
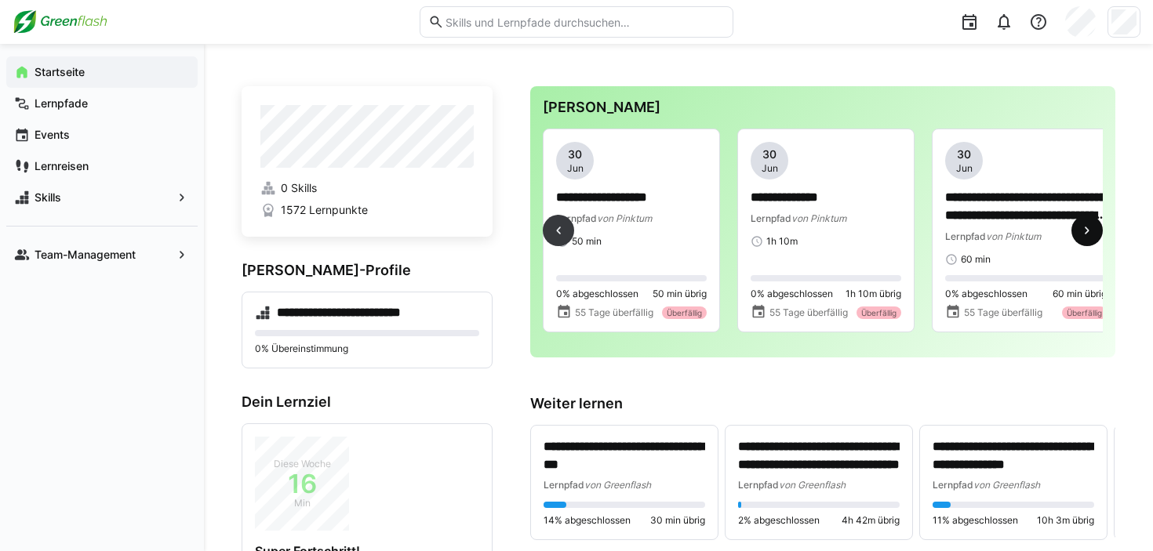
click at [1081, 235] on eds-icon at bounding box center [1087, 231] width 16 height 16
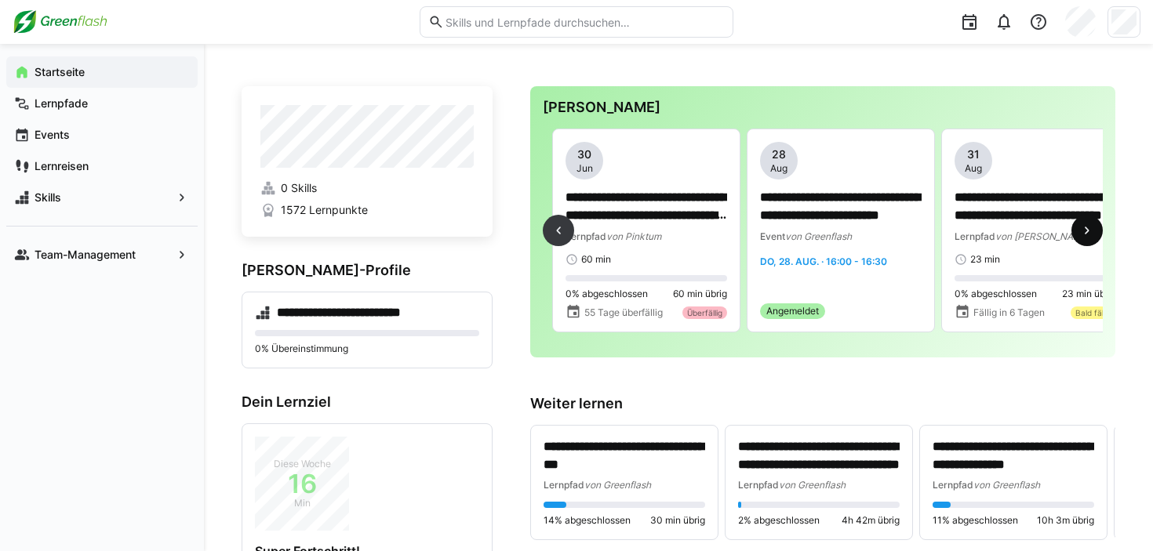
scroll to position [0, 1945]
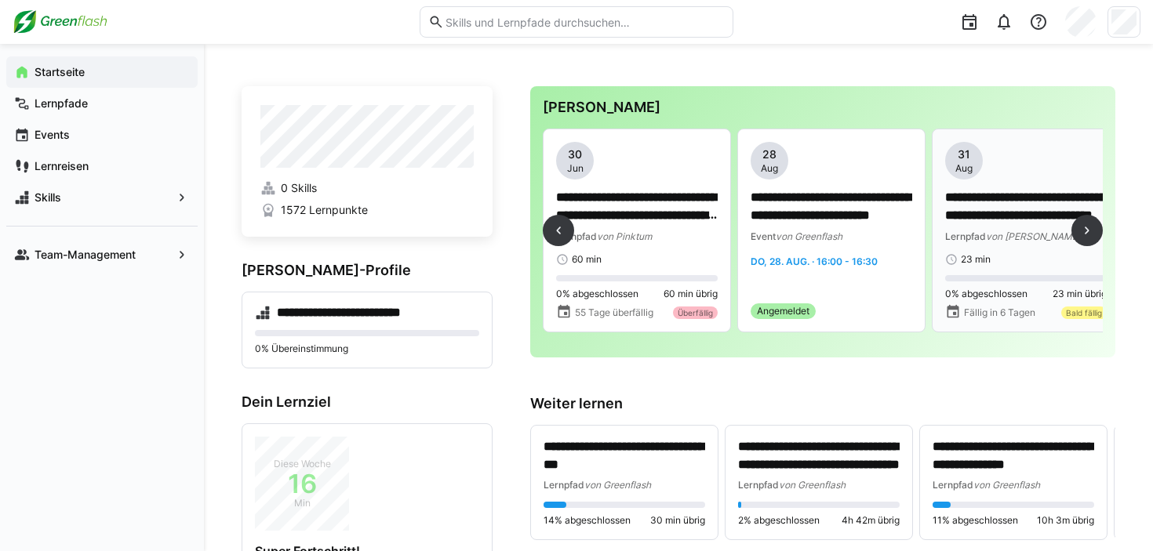
click at [990, 223] on p "**********" at bounding box center [1026, 207] width 162 height 36
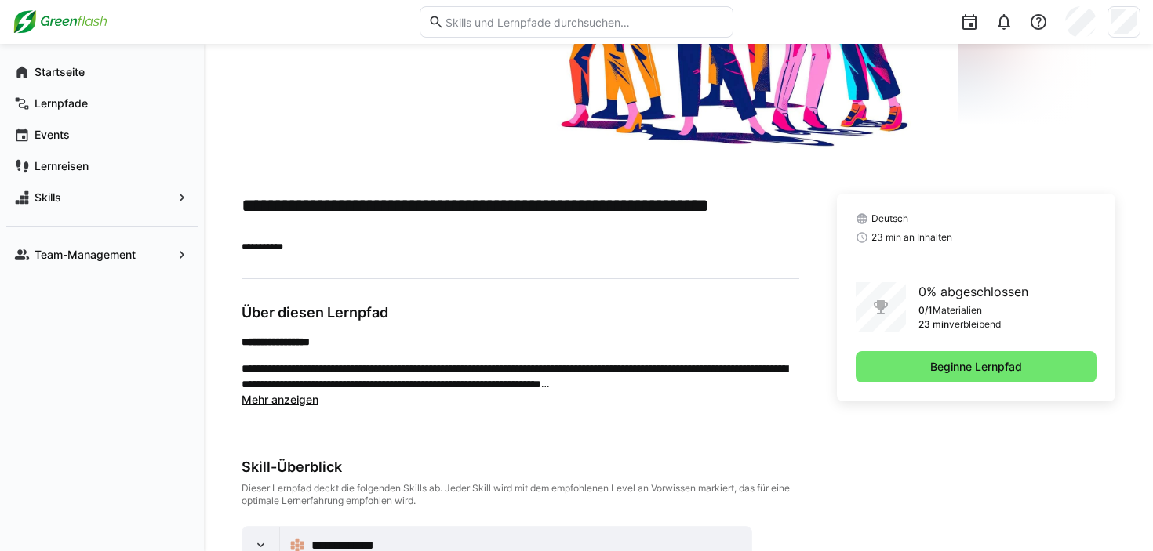
scroll to position [240, 0]
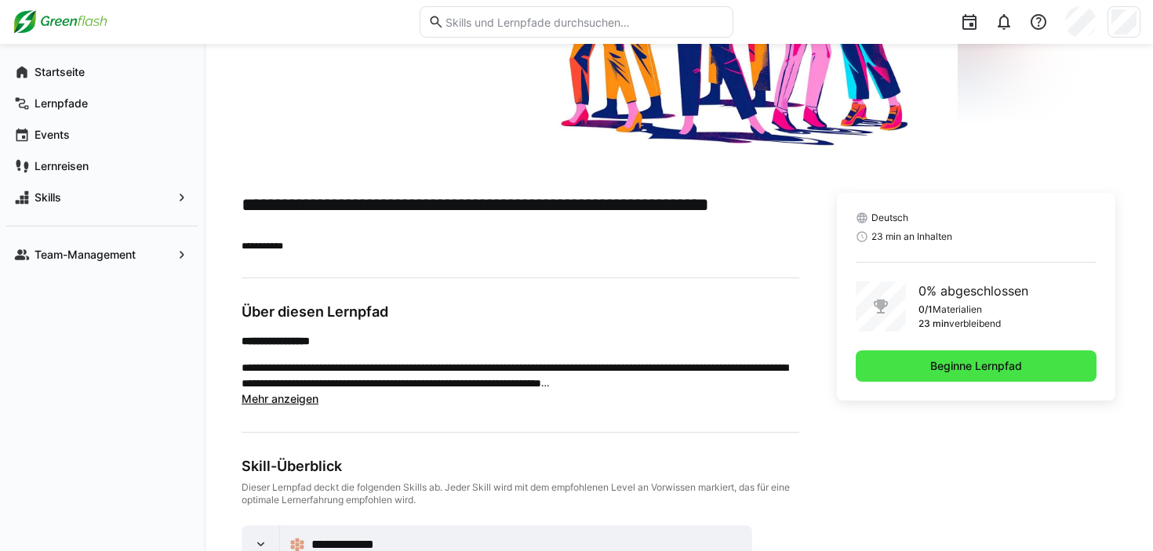
click at [925, 369] on span "Beginne Lernpfad" at bounding box center [976, 366] width 241 height 31
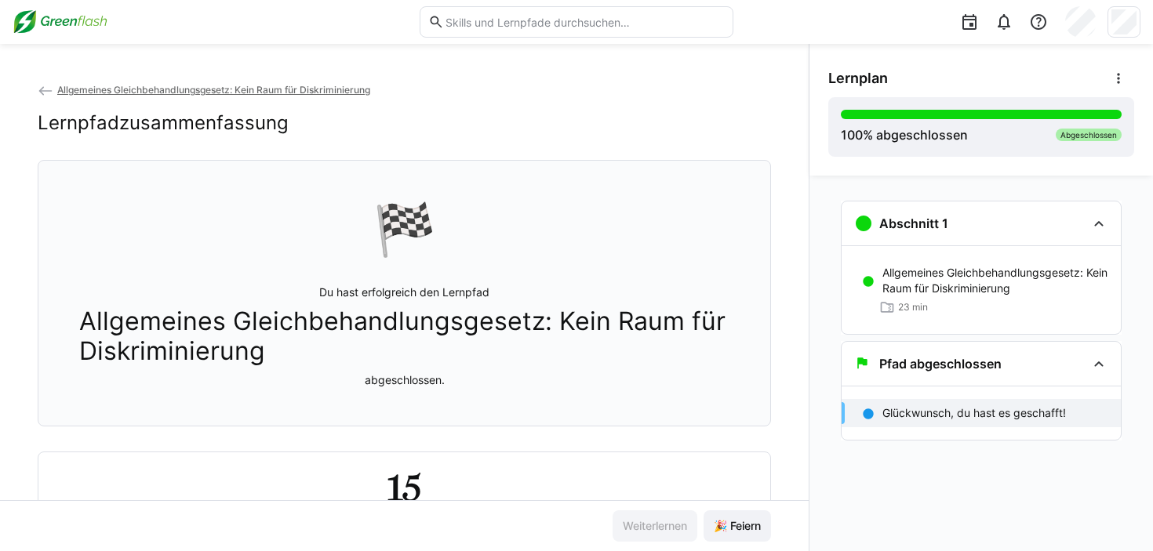
scroll to position [82, 0]
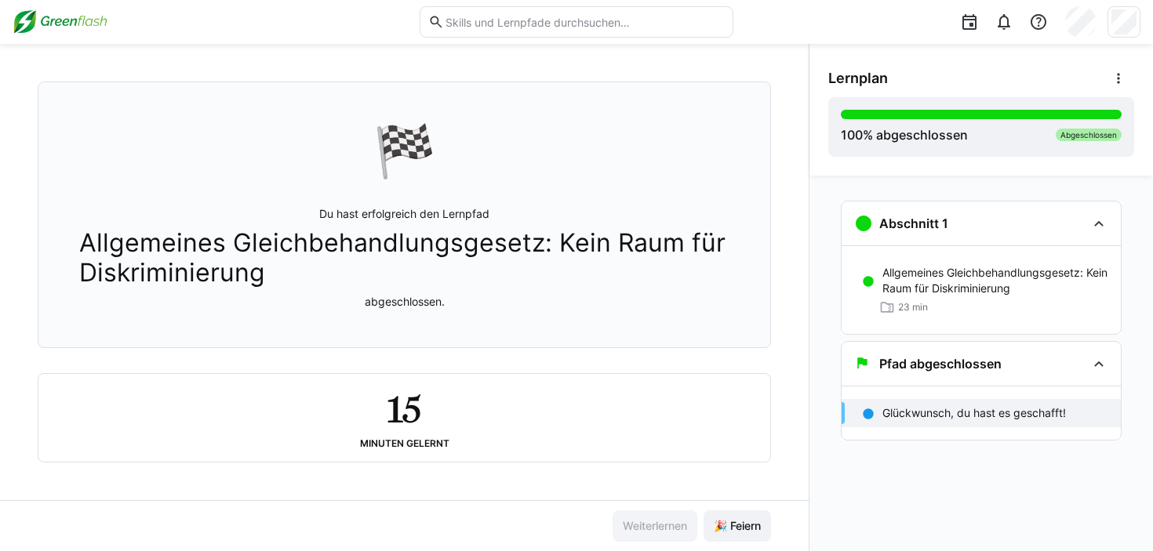
click at [470, 318] on div "🏁 Du hast erfolgreich den Lernpfad Allgemeines Gleichbehandlungsgesetz: Kein Ra…" at bounding box center [404, 215] width 707 height 246
click at [386, 277] on span "Allgemeines Gleichbehandlungsgesetz: Kein Raum für Diskriminierung" at bounding box center [404, 258] width 650 height 60
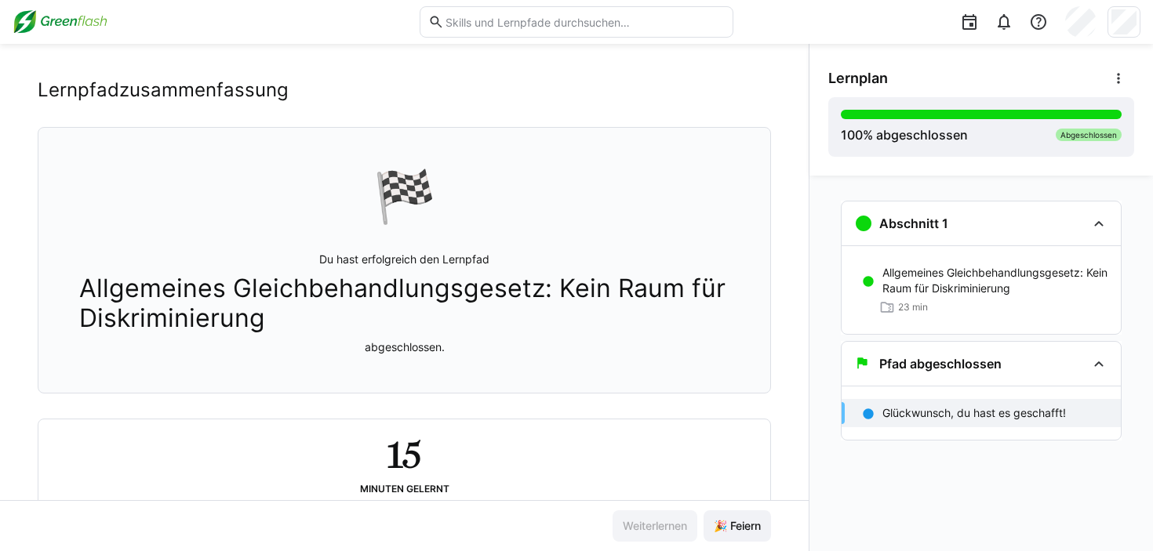
scroll to position [0, 0]
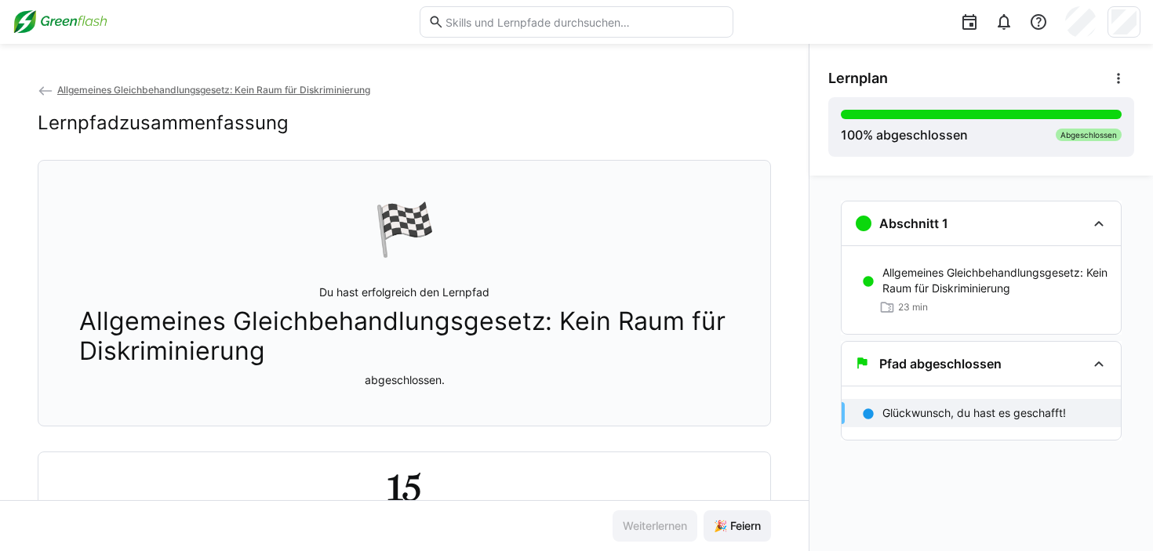
click at [710, 547] on div "Weiterlernen 🎉 Feiern" at bounding box center [404, 525] width 808 height 51
click at [736, 521] on span "🎉 Feiern" at bounding box center [737, 526] width 52 height 16
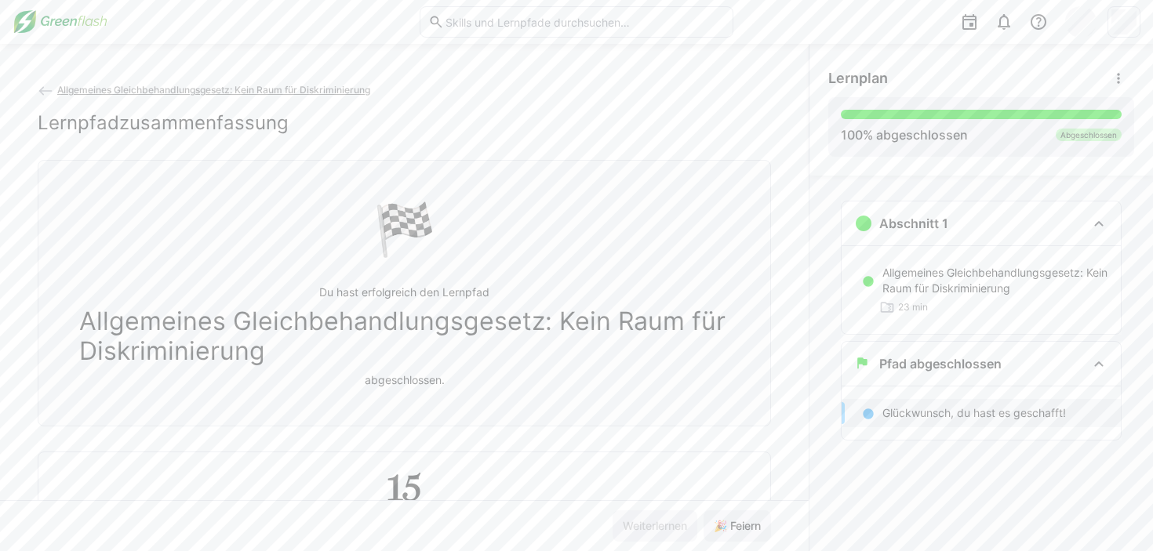
click at [42, 88] on eds-icon at bounding box center [46, 91] width 16 height 16
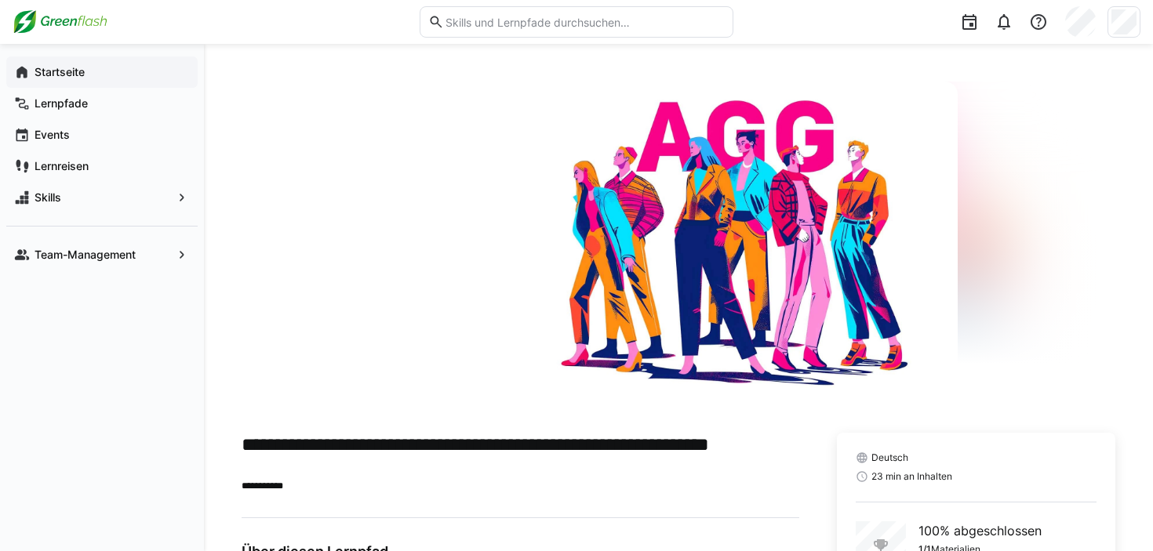
click at [0, 0] on app-navigation-label "Startseite" at bounding box center [0, 0] width 0 height 0
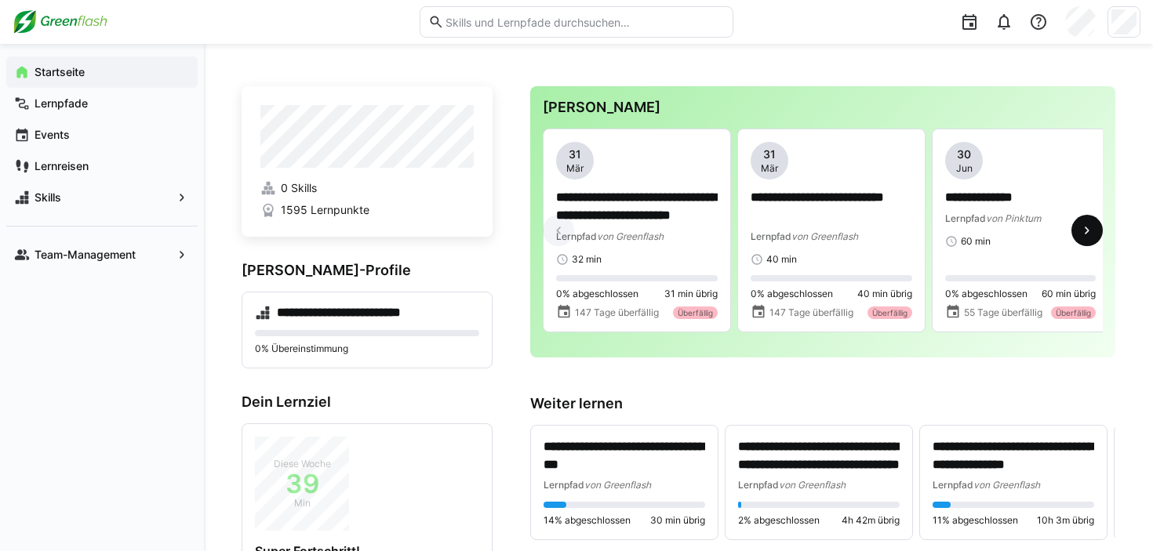
click at [1086, 238] on eds-icon at bounding box center [1087, 231] width 16 height 16
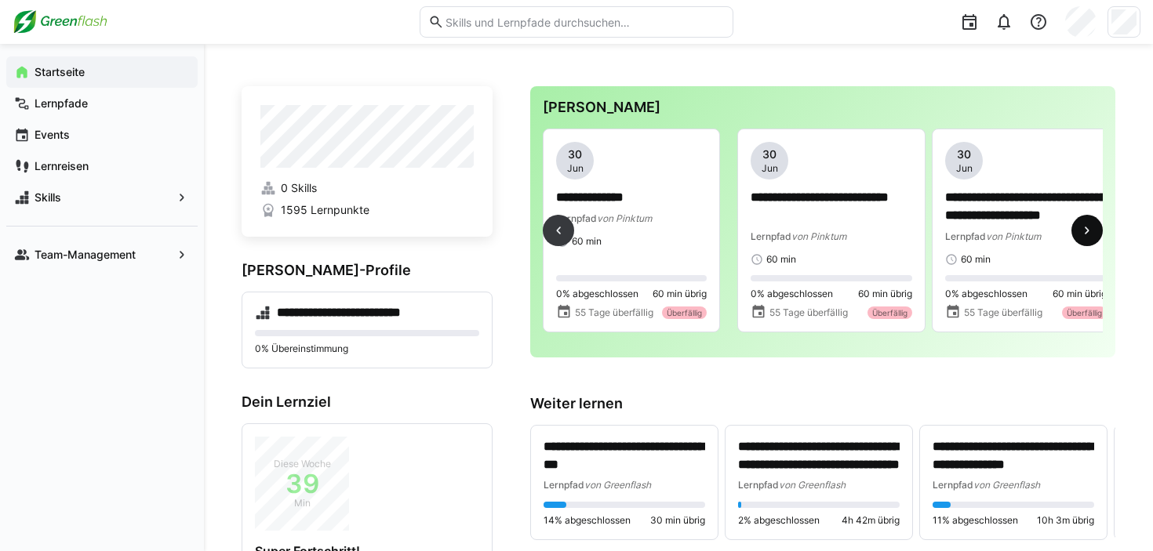
click at [1086, 238] on eds-icon at bounding box center [1087, 231] width 16 height 16
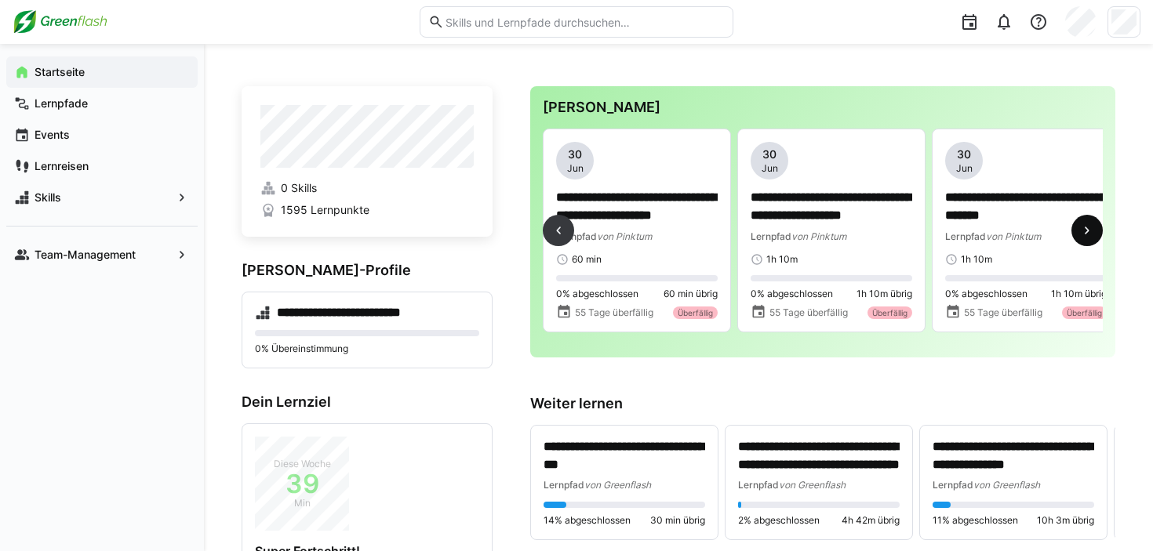
click at [1086, 238] on eds-icon at bounding box center [1087, 231] width 16 height 16
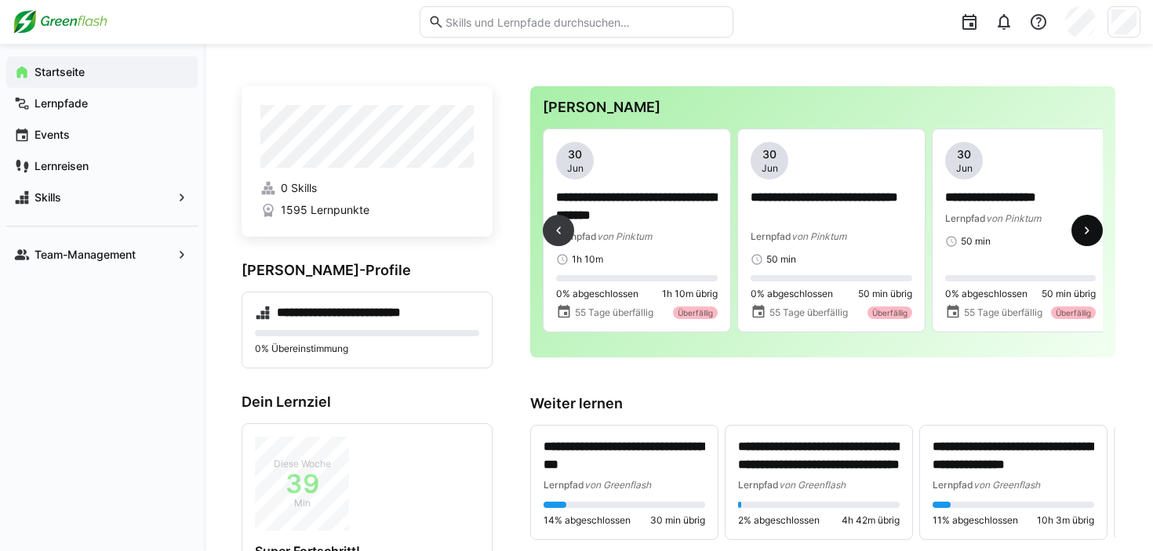
click at [1086, 238] on eds-icon at bounding box center [1087, 231] width 16 height 16
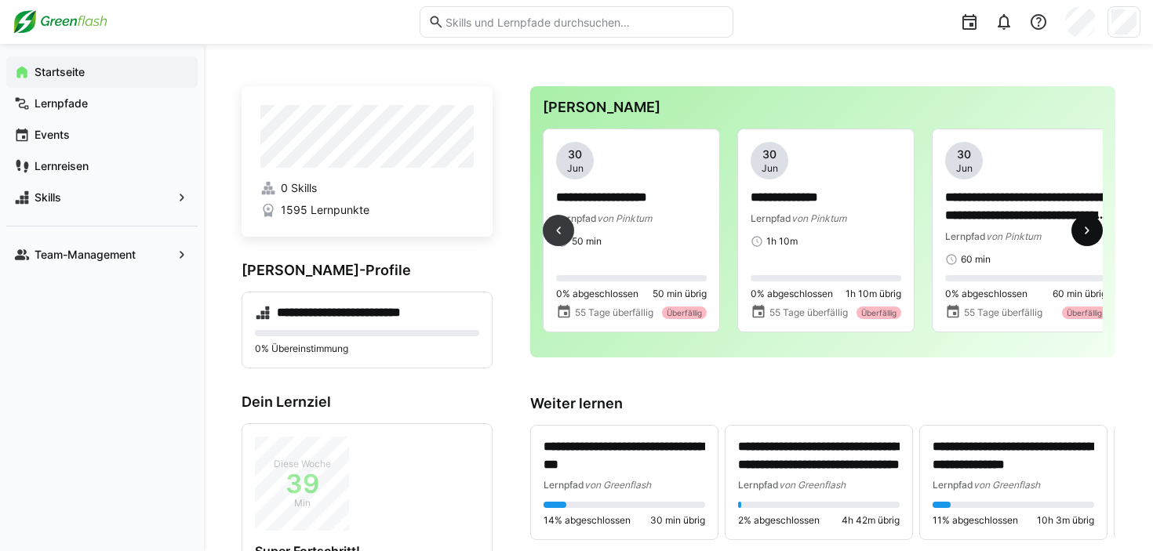
click at [1086, 238] on eds-icon at bounding box center [1087, 231] width 16 height 16
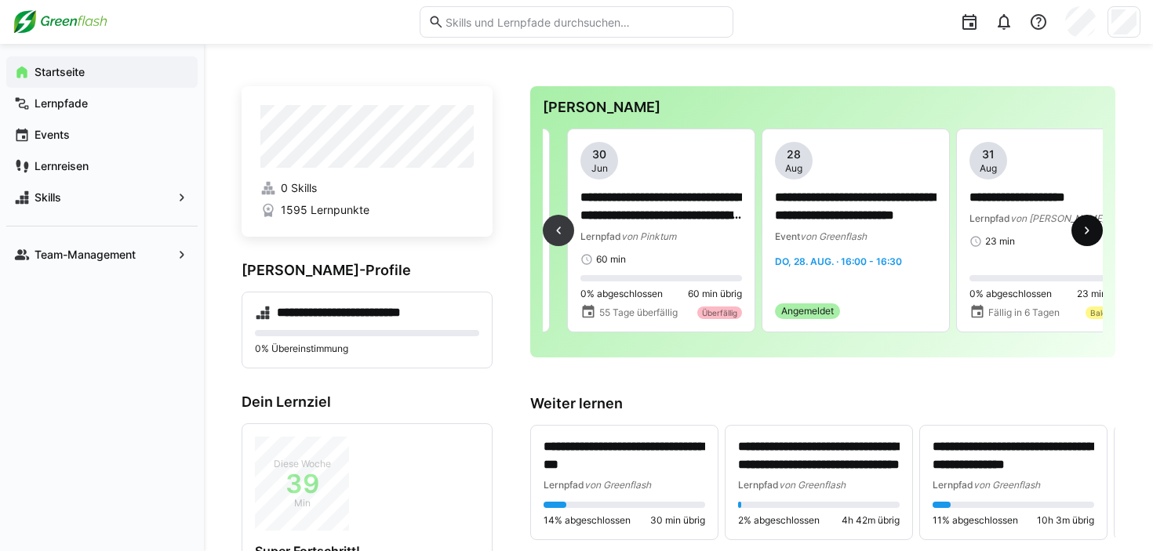
scroll to position [0, 1945]
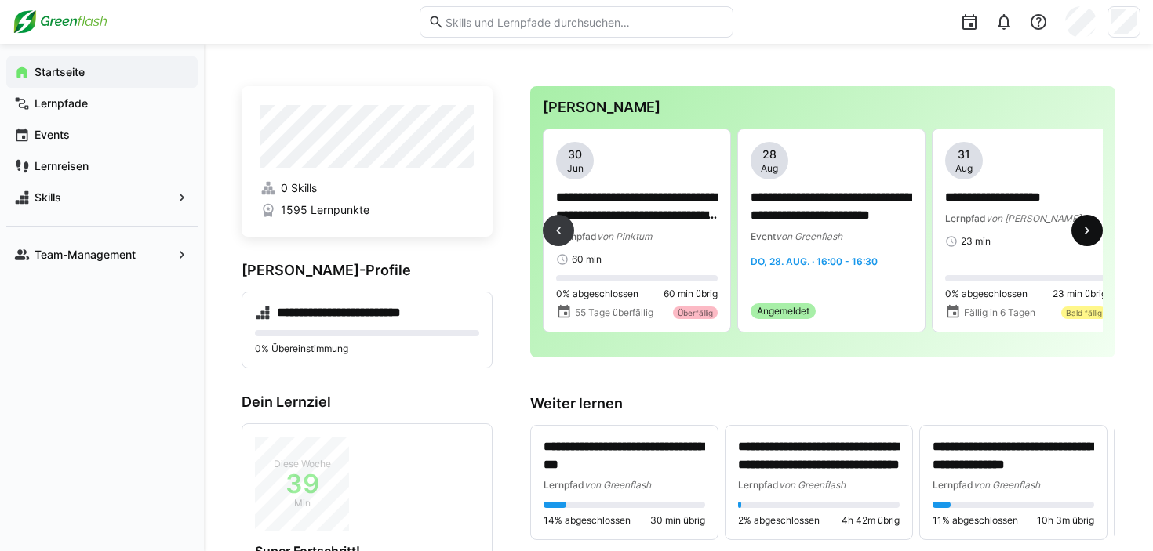
click at [1086, 238] on eds-icon at bounding box center [1087, 231] width 16 height 16
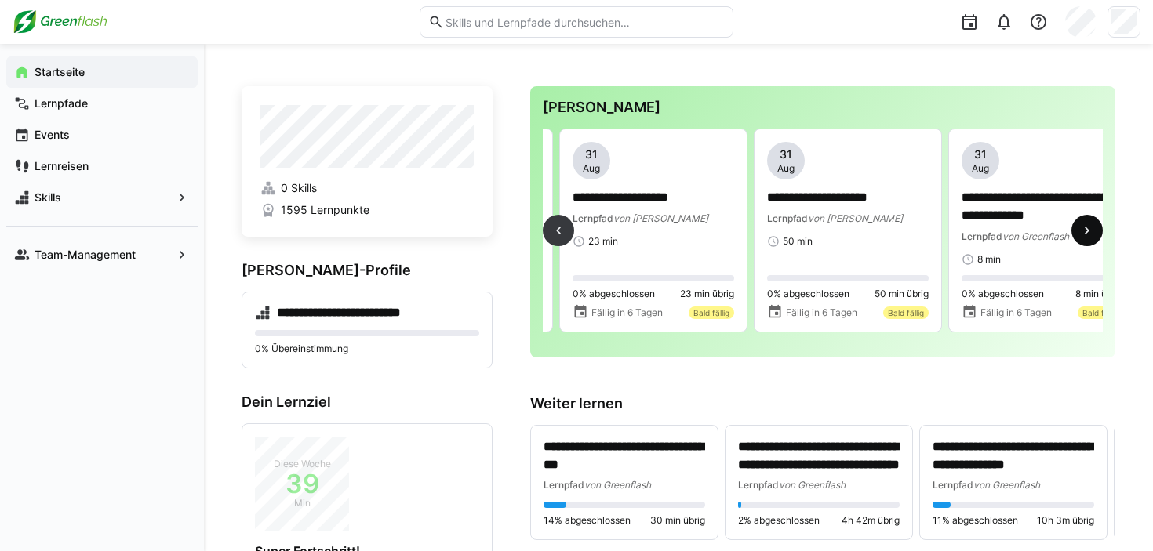
scroll to position [0, 2334]
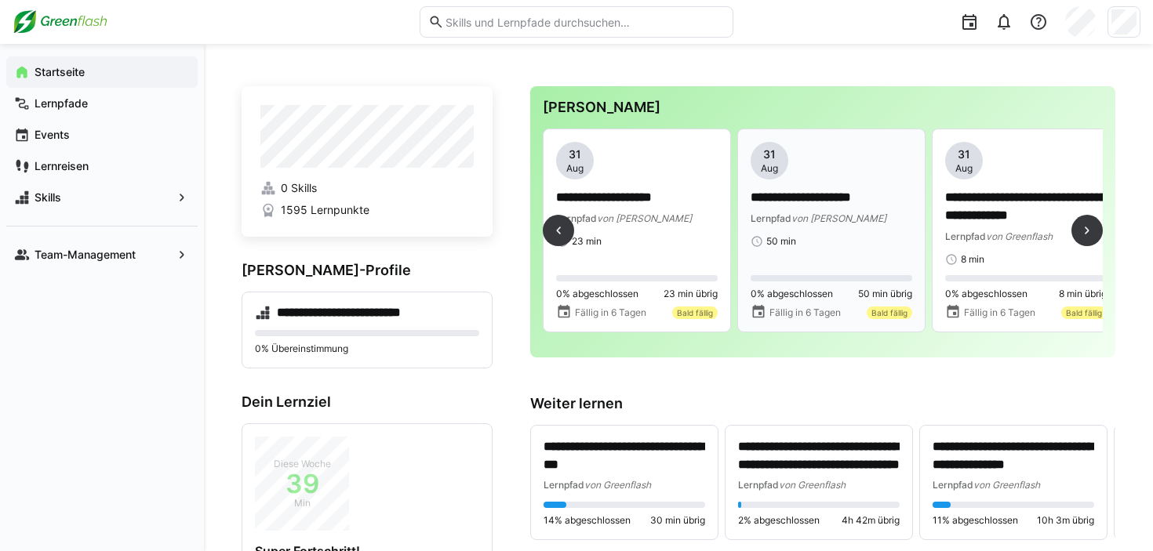
click at [837, 213] on span "von [PERSON_NAME]" at bounding box center [838, 219] width 95 height 12
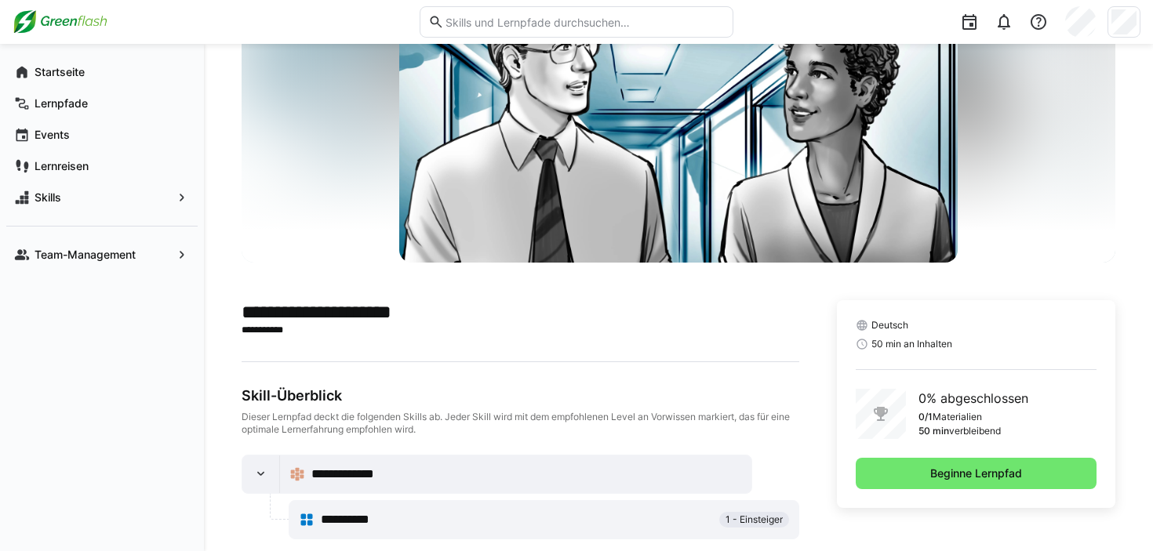
scroll to position [158, 0]
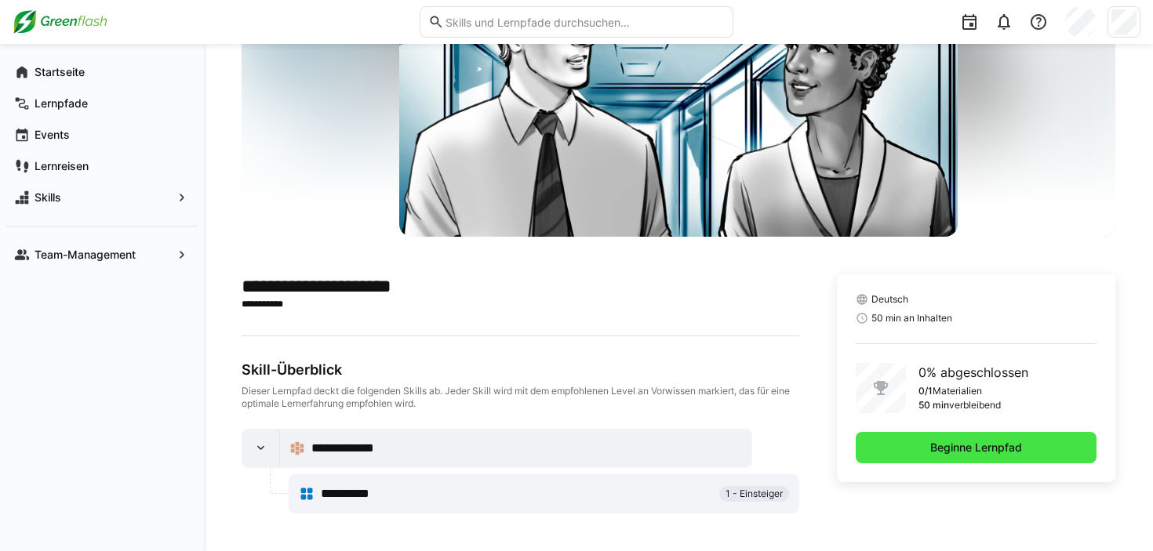
click at [899, 442] on span "Beginne Lernpfad" at bounding box center [976, 447] width 241 height 31
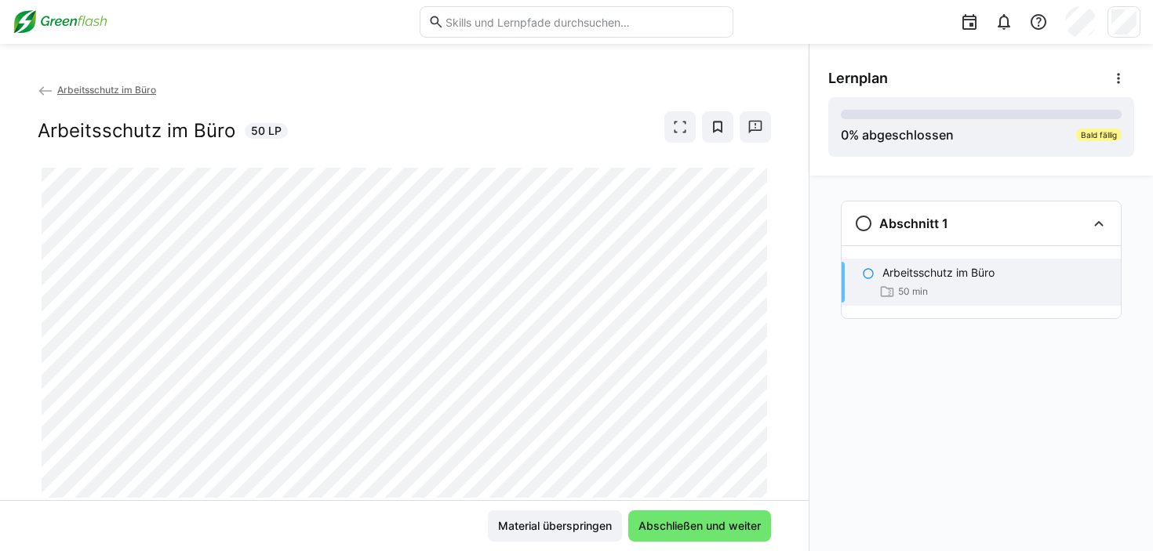
scroll to position [48, 0]
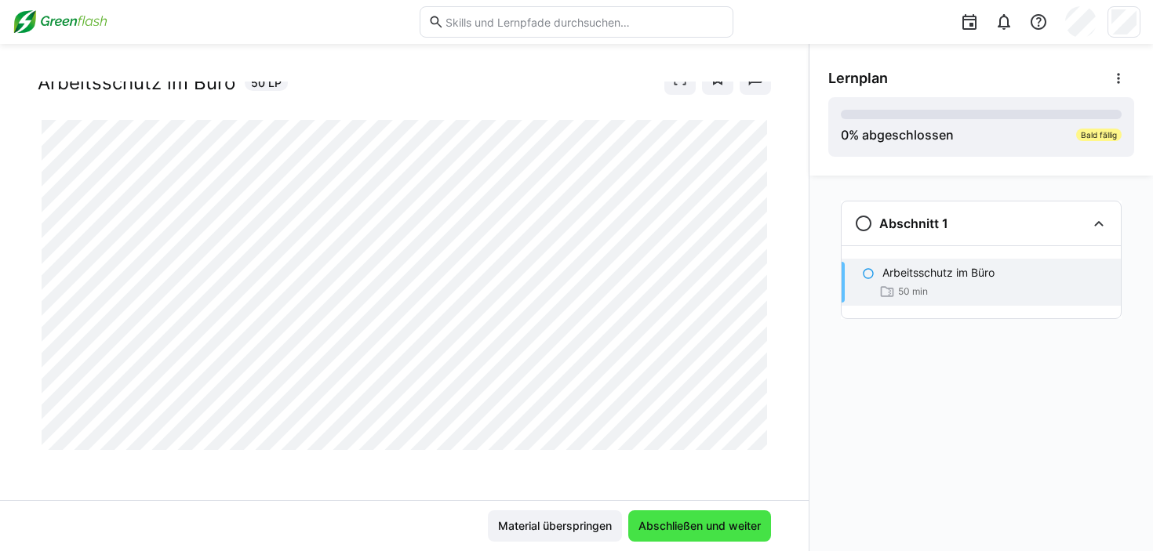
click at [687, 524] on span "Abschließen und weiter" at bounding box center [699, 526] width 127 height 16
click at [705, 527] on span "Abschließen und weiter" at bounding box center [699, 526] width 127 height 16
